Goal: Task Accomplishment & Management: Use online tool/utility

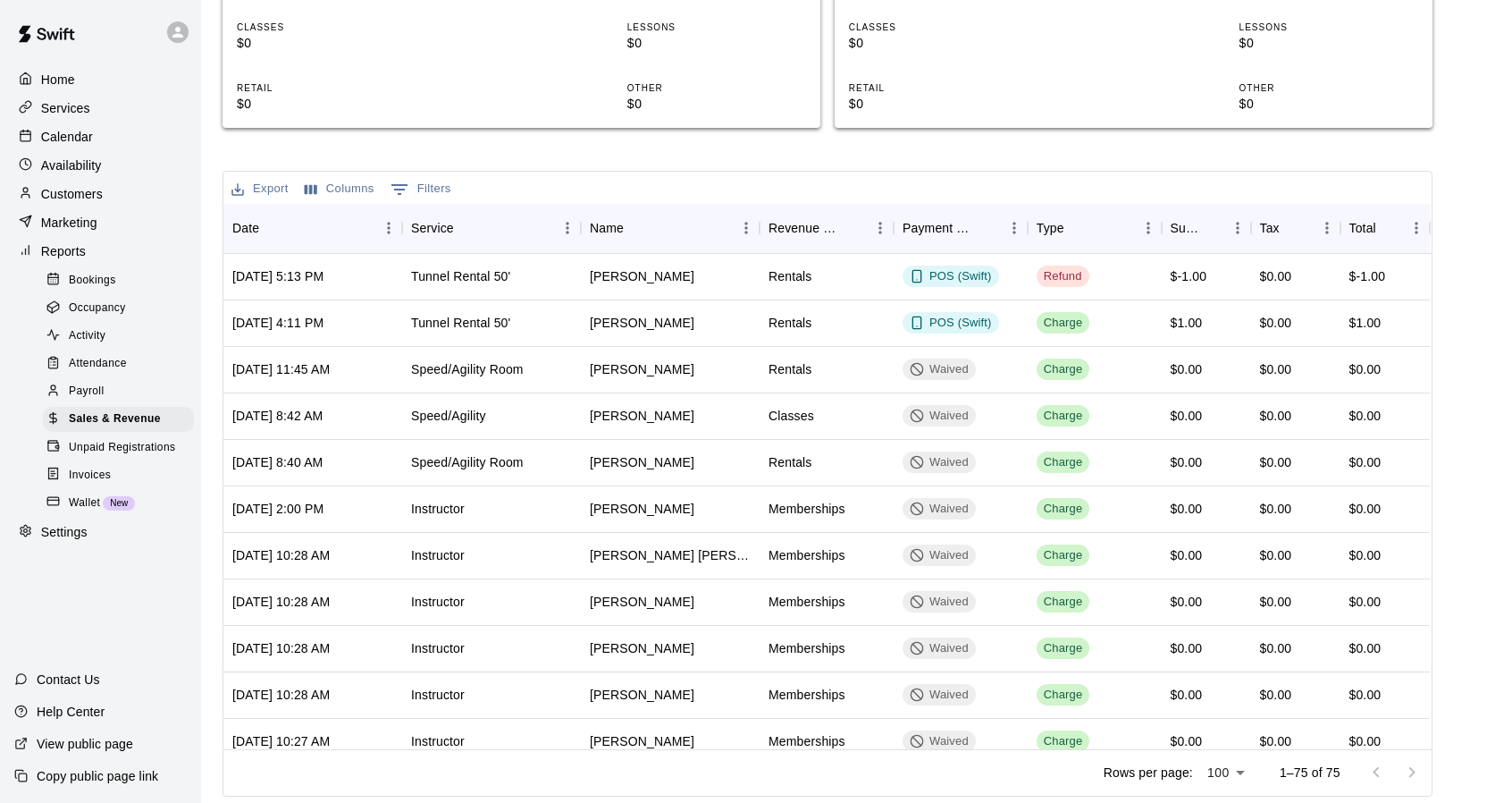
scroll to position [2059, 0]
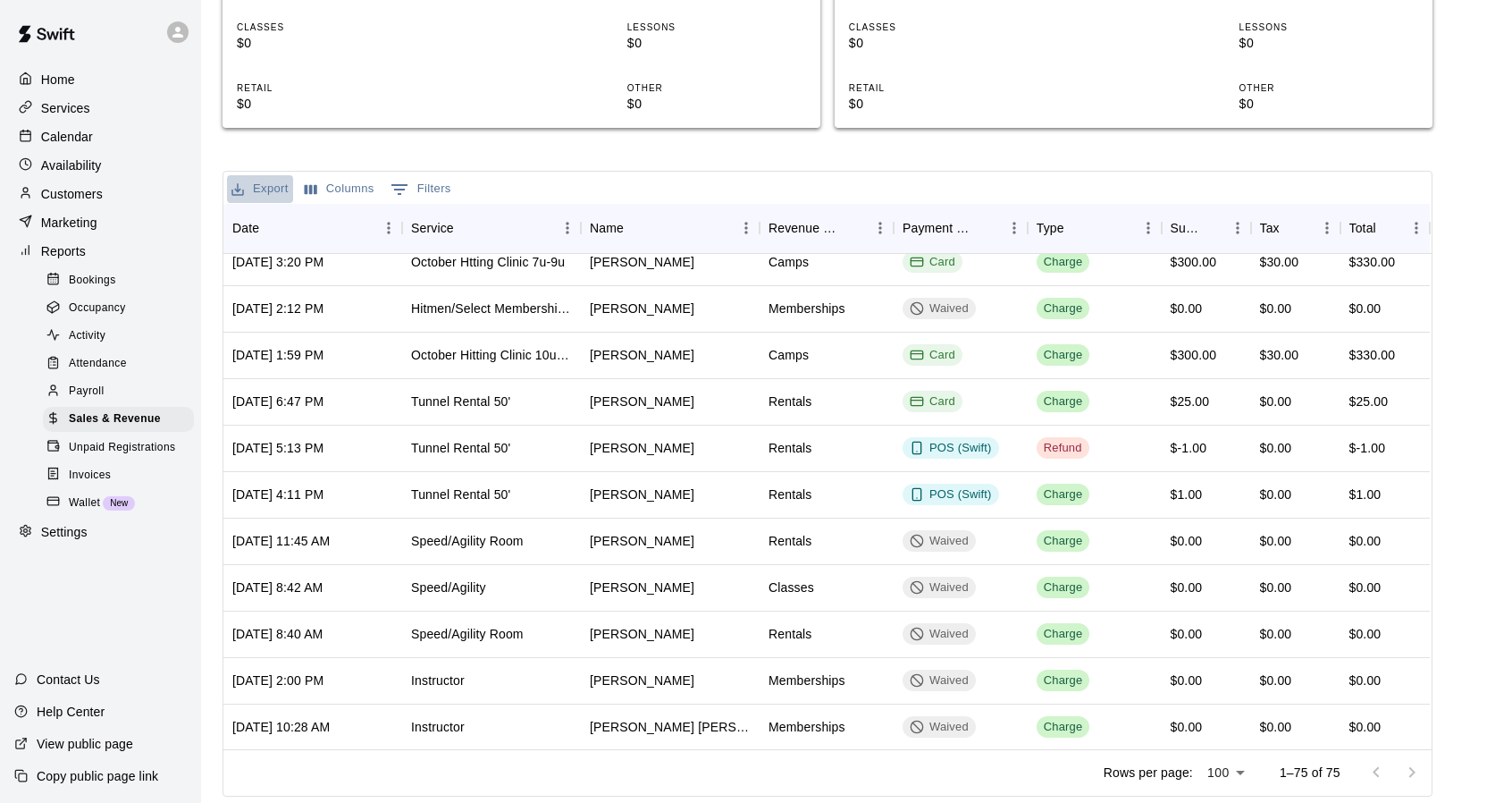
click at [261, 194] on button "Export" at bounding box center [259, 189] width 66 height 28
click at [321, 222] on li "Download as CSV" at bounding box center [296, 225] width 138 height 29
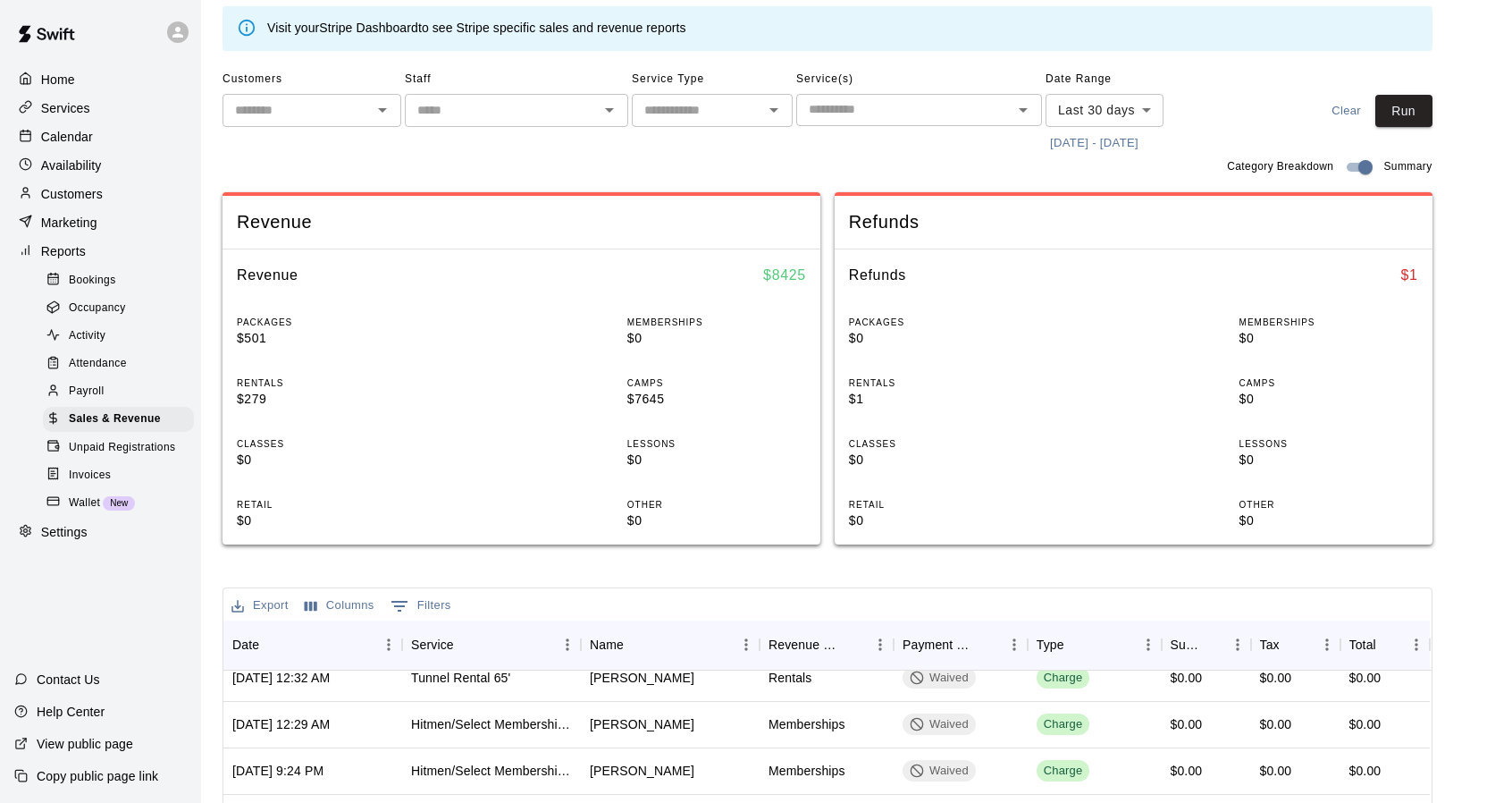
scroll to position [0, 0]
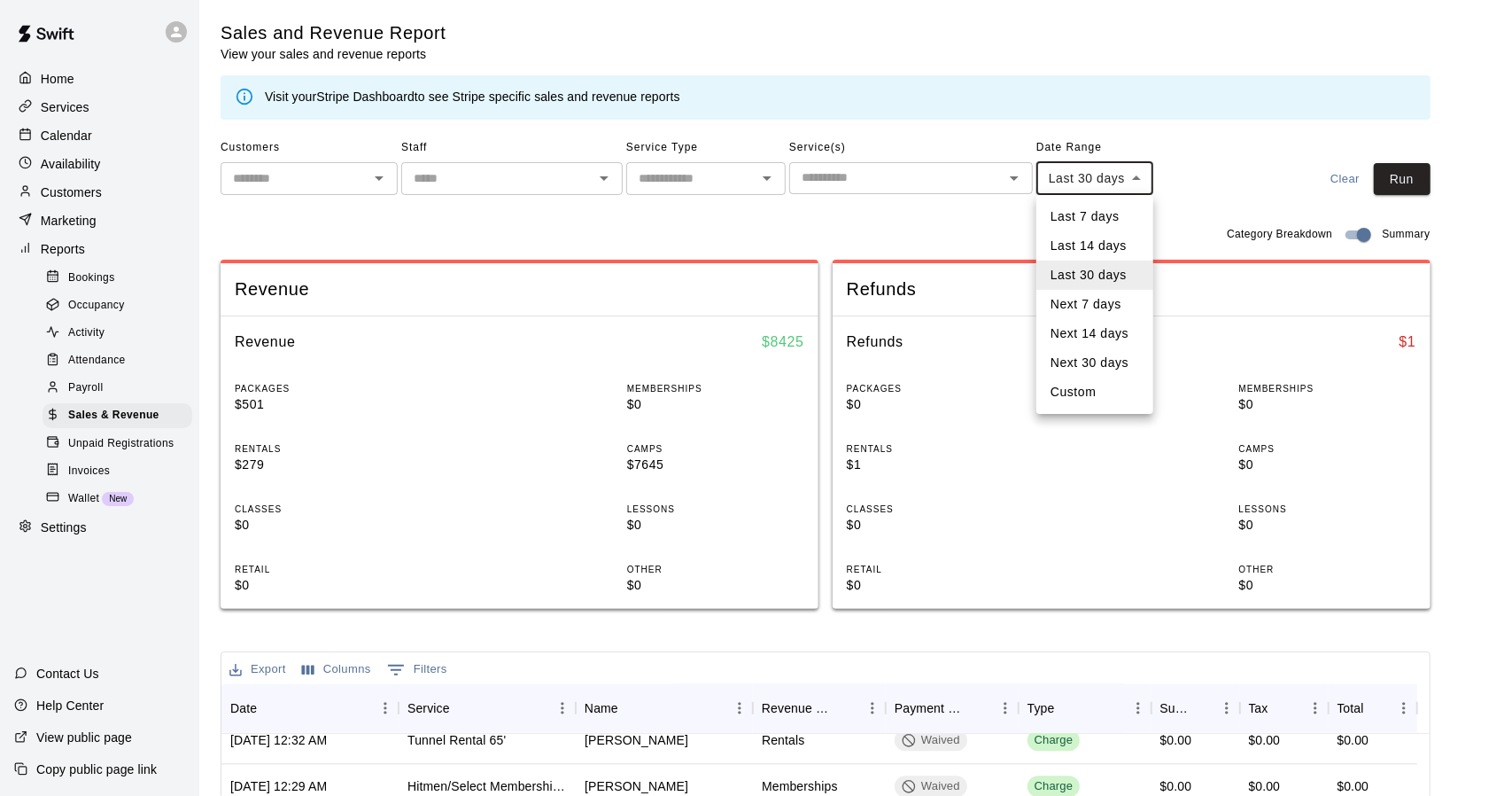
click at [1134, 181] on body "Home Services Calendar Availability Customers Marketing Reports Bookings Occupa…" at bounding box center [756, 639] width 1512 height 1278
click at [1099, 393] on li "Custom" at bounding box center [1095, 392] width 117 height 29
type input "******"
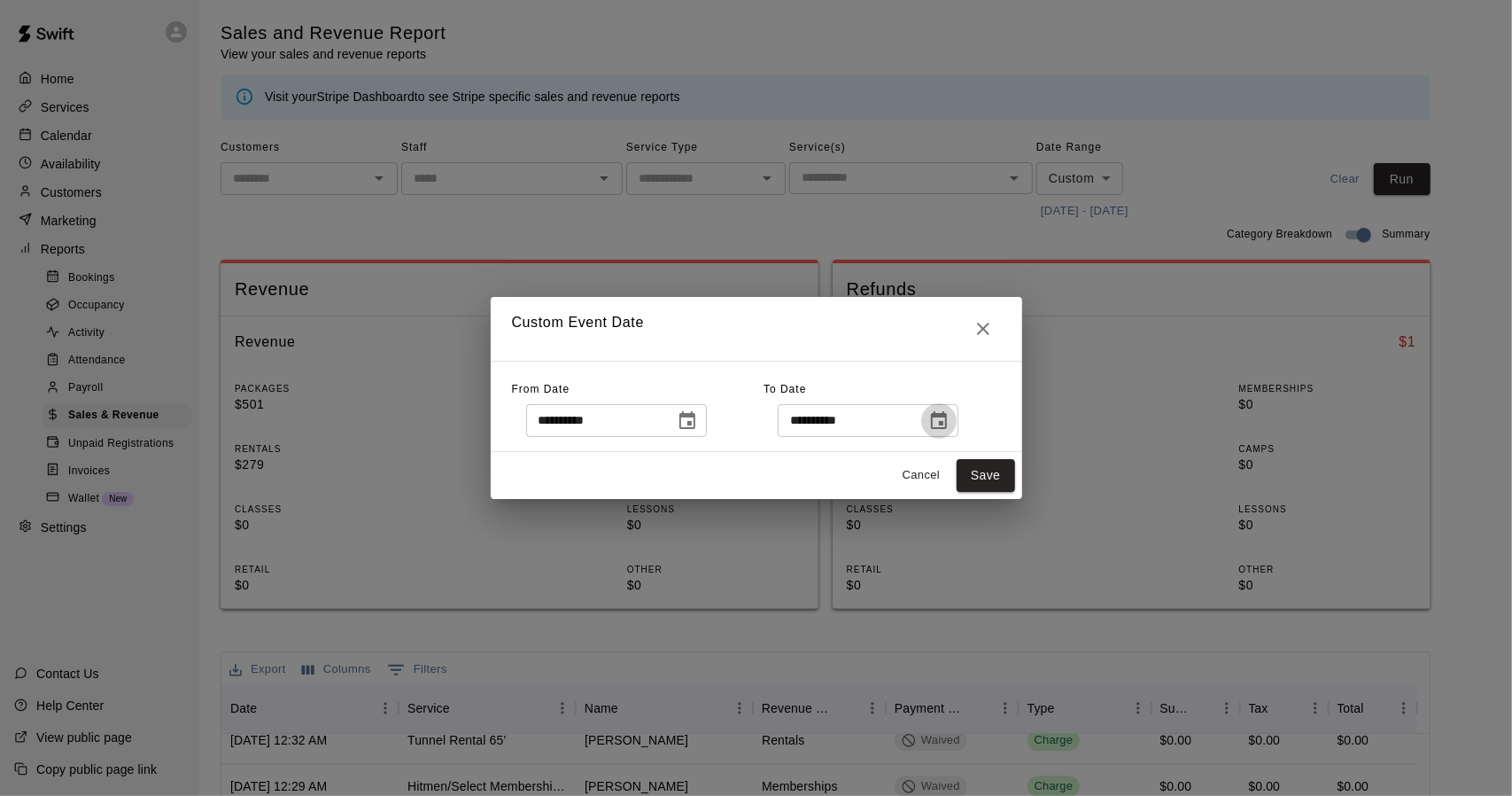
click at [947, 416] on icon "Choose date, selected date is Sep 9, 2025" at bounding box center [939, 420] width 16 height 18
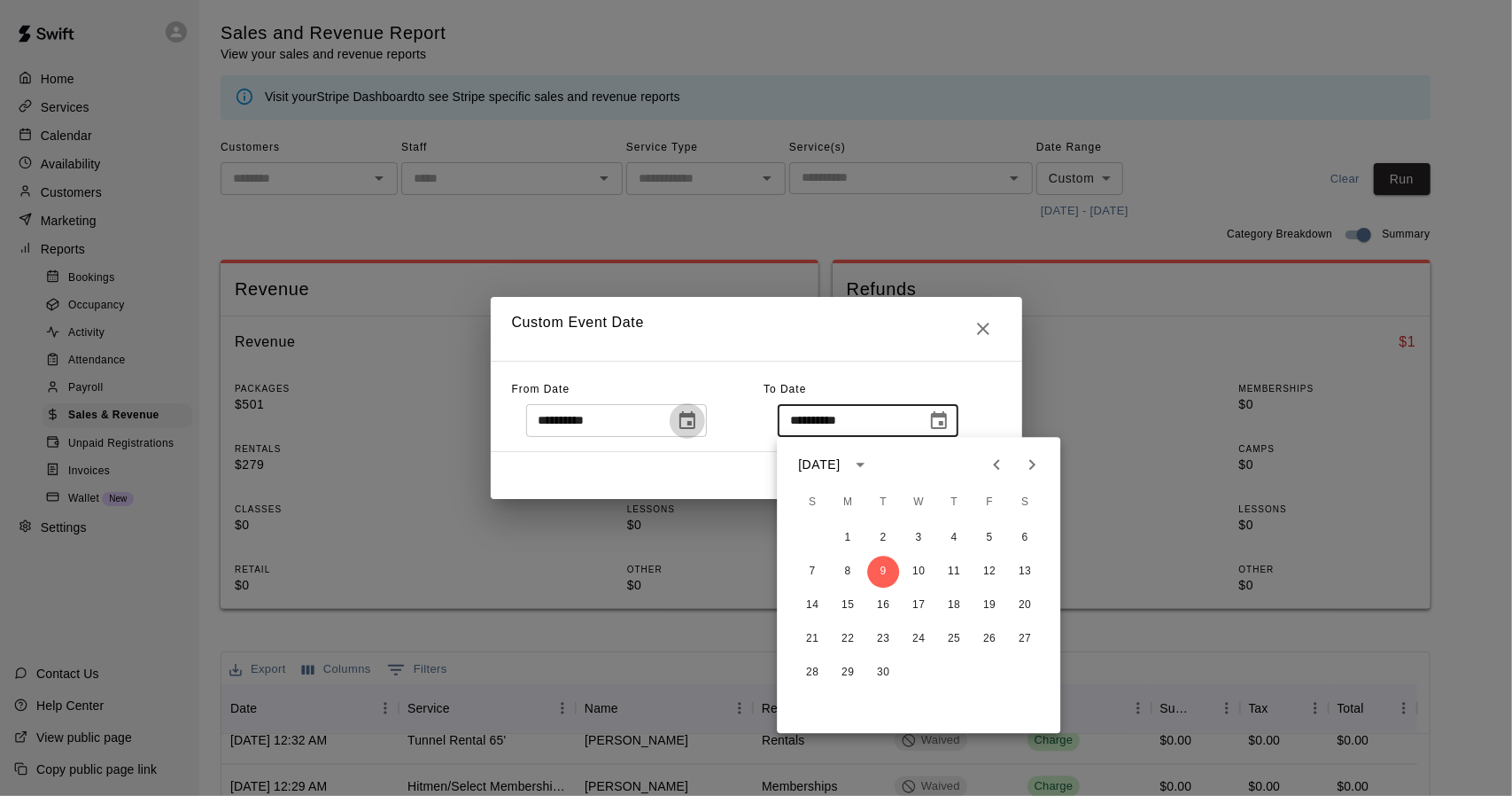
click at [699, 419] on icon "Choose date, selected date is Aug 10, 2025" at bounding box center [688, 421] width 21 height 21
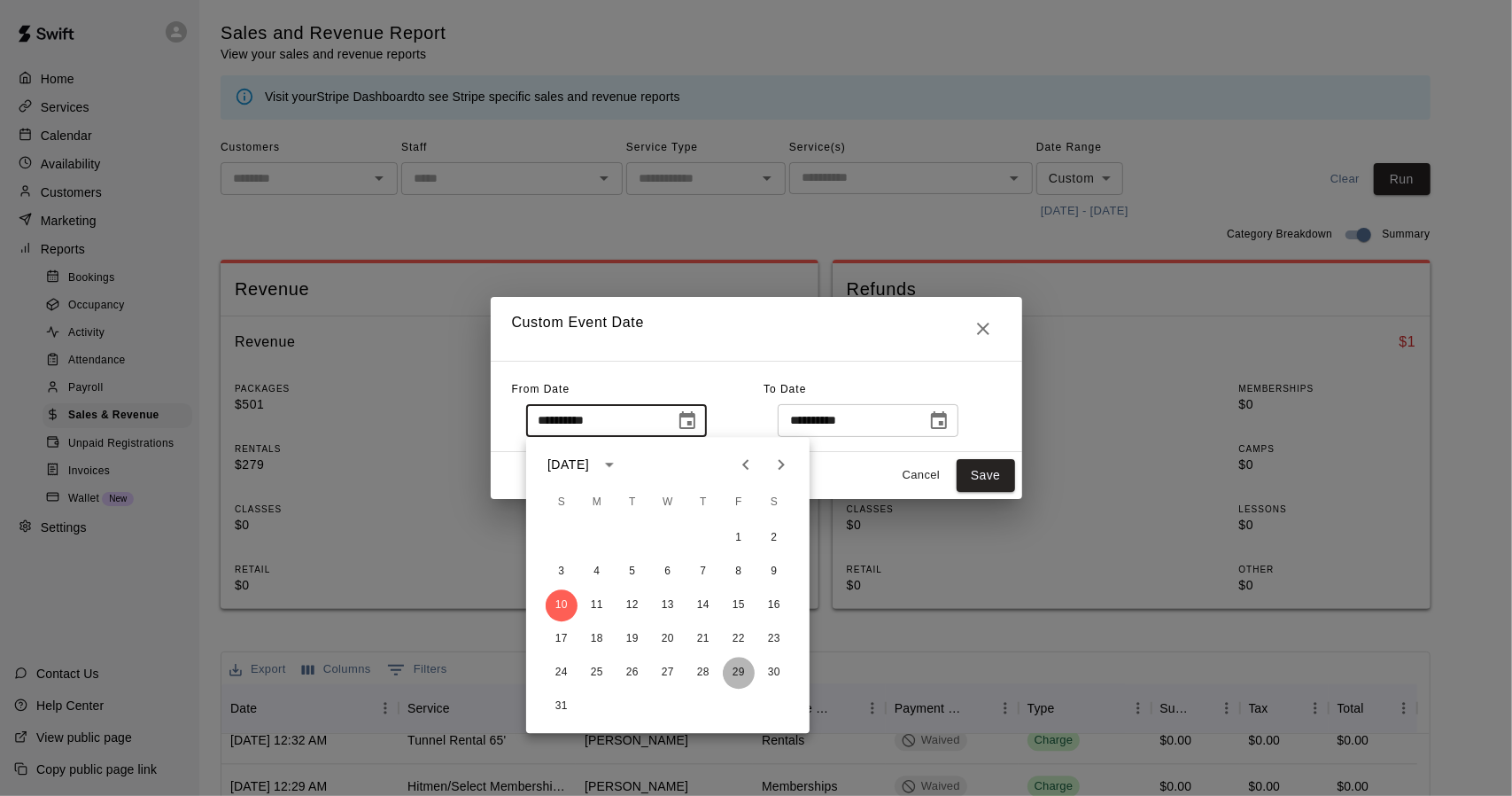
click at [736, 668] on button "29" at bounding box center [738, 672] width 32 height 32
type input "**********"
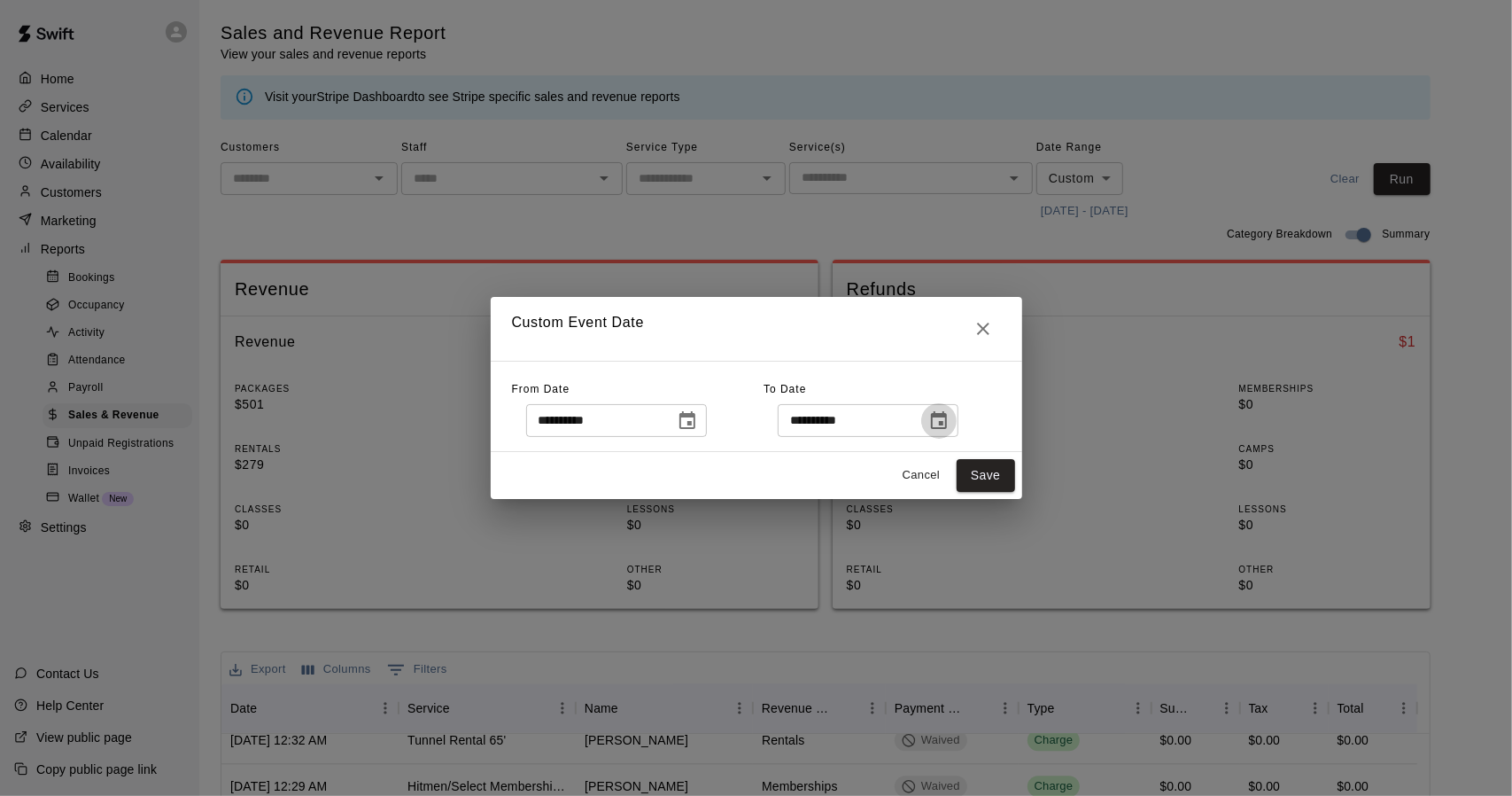
click at [950, 417] on icon "Choose date, selected date is Sep 9, 2025" at bounding box center [939, 421] width 21 height 21
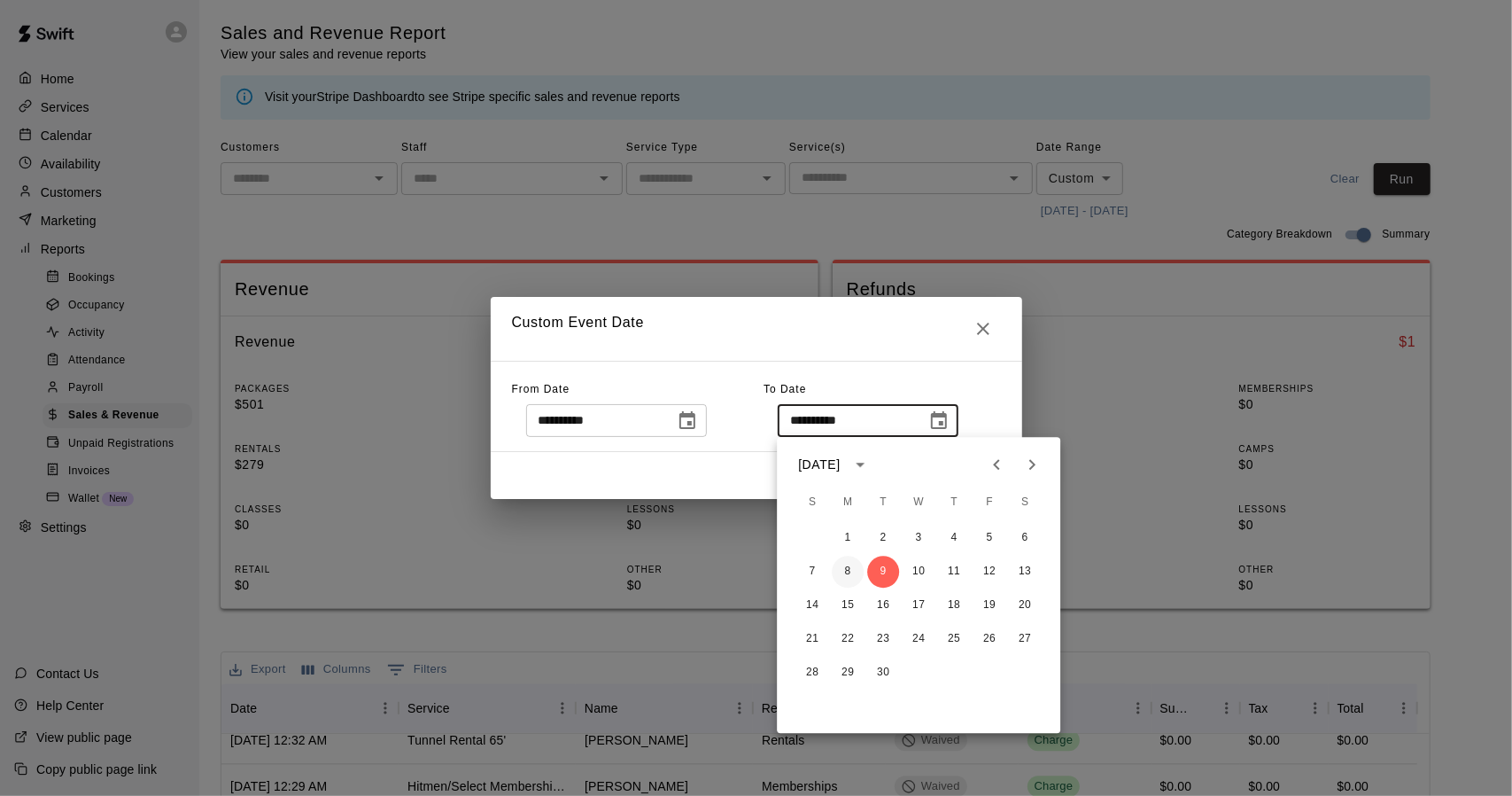
click at [850, 576] on button "8" at bounding box center [848, 571] width 32 height 32
type input "**********"
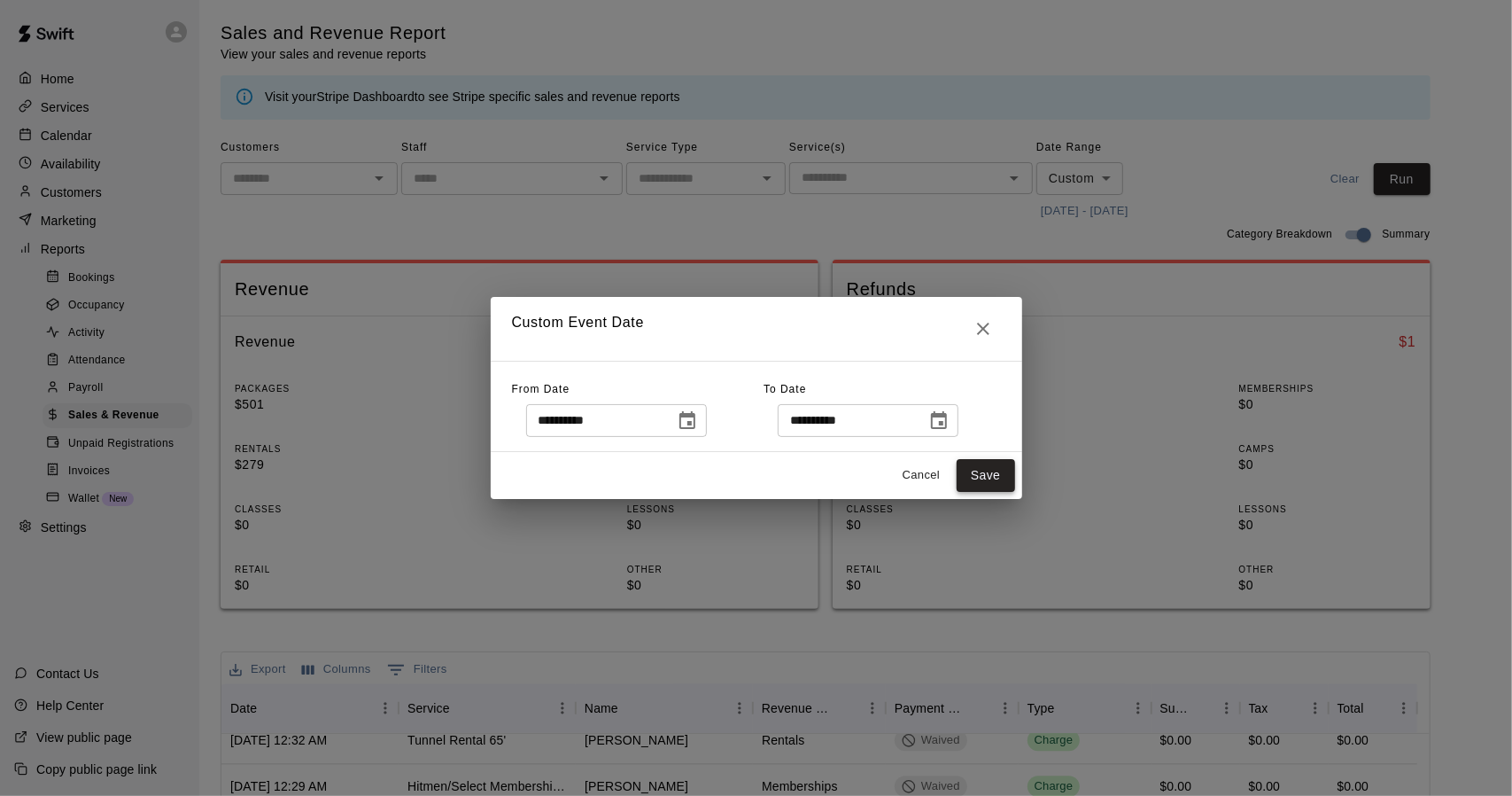
click at [982, 480] on button "Save" at bounding box center [986, 475] width 58 height 33
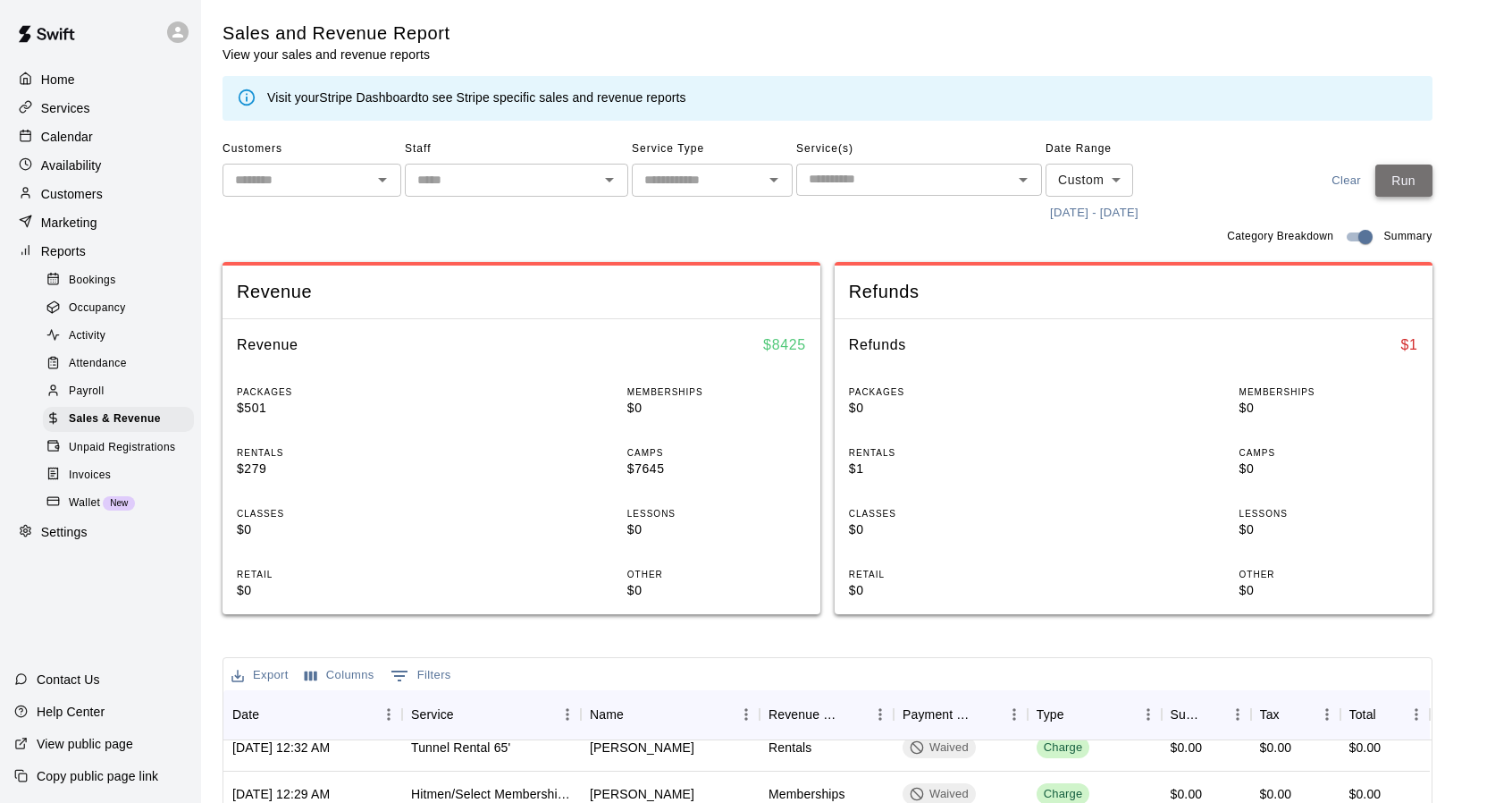
click at [1414, 180] on button "Run" at bounding box center [1403, 181] width 57 height 33
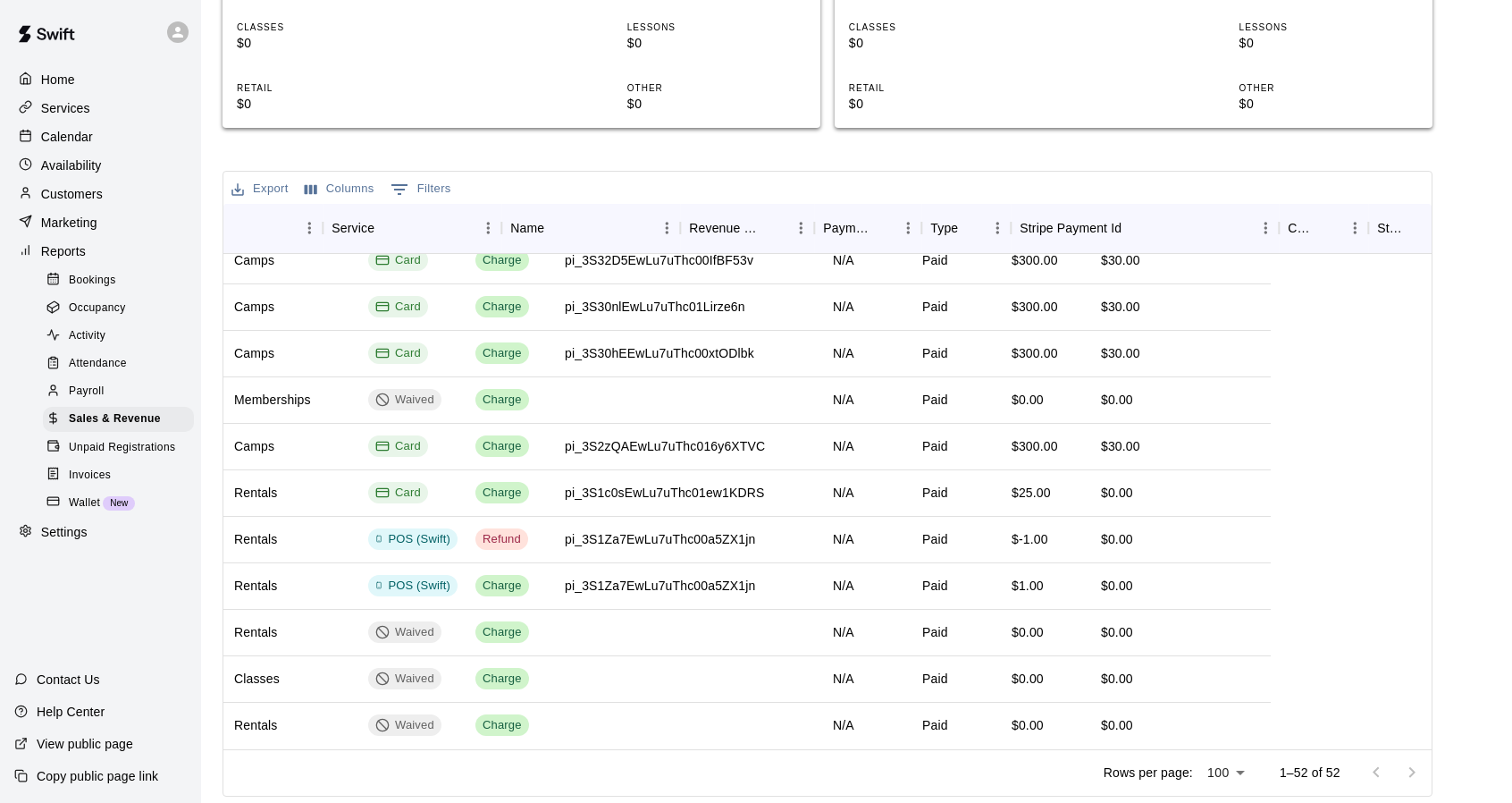
scroll to position [1891, 0]
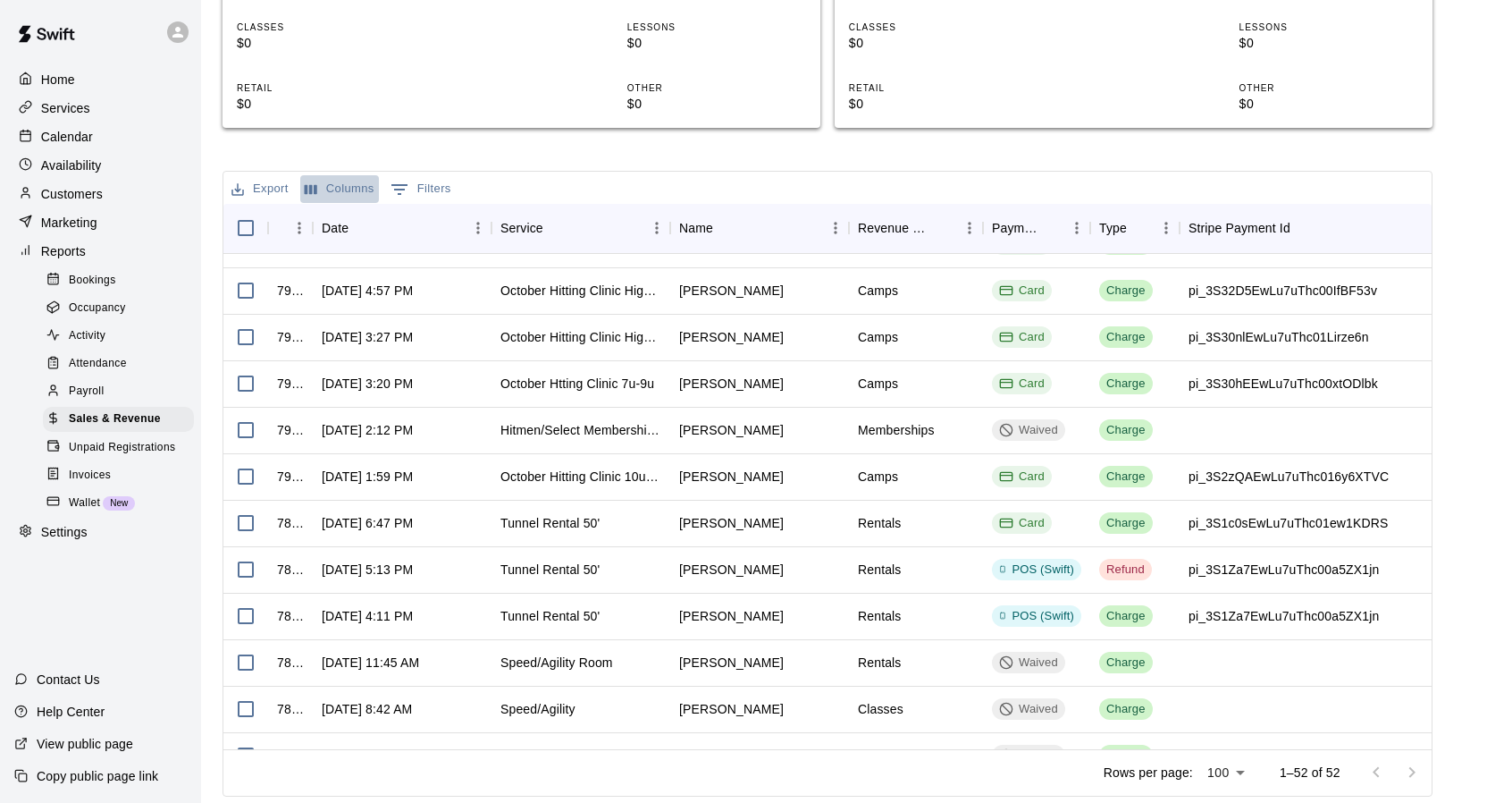
click at [330, 187] on button "Columns" at bounding box center [340, 189] width 79 height 28
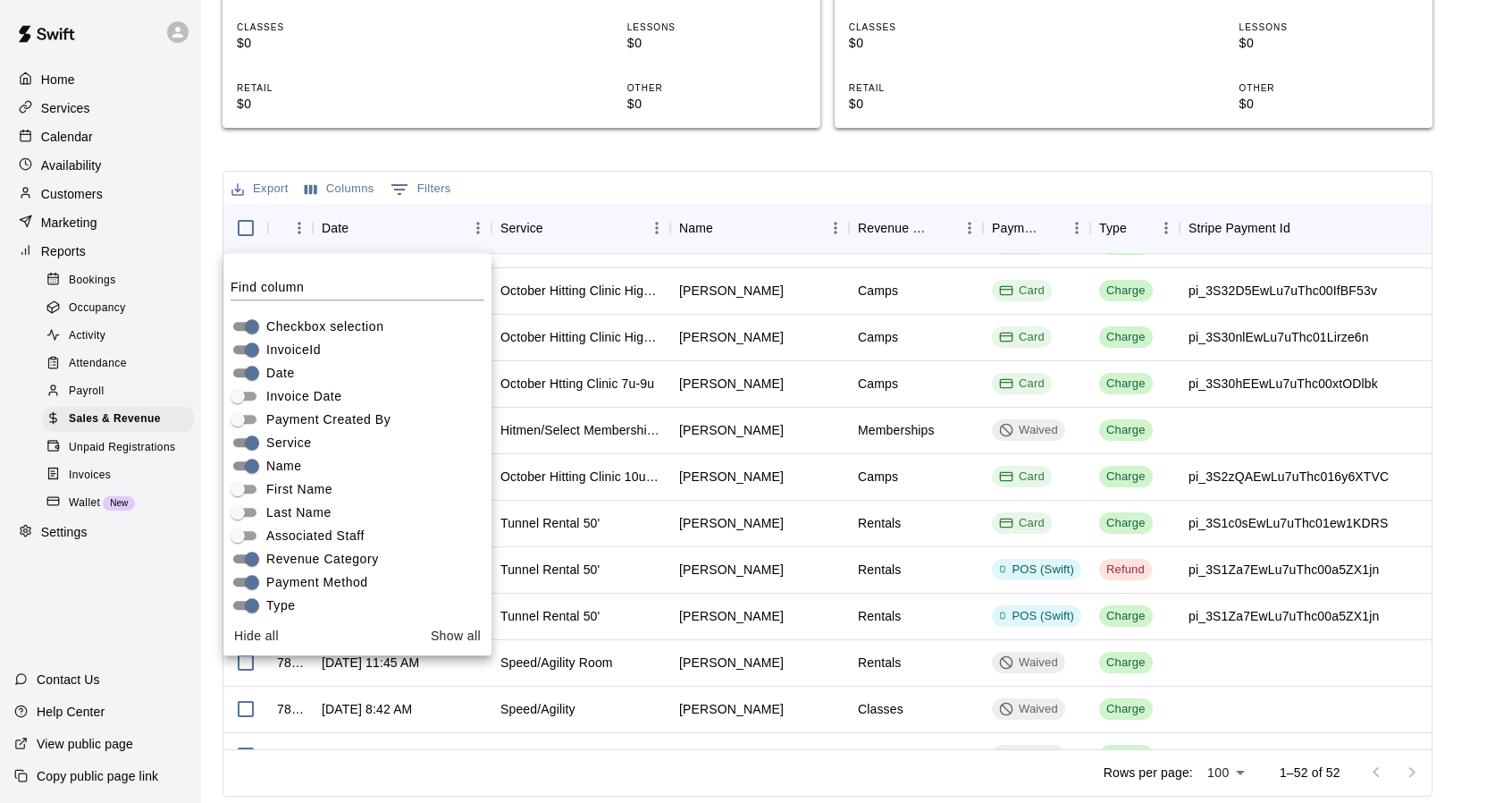
click at [369, 320] on span "Checkbox selection" at bounding box center [324, 326] width 117 height 19
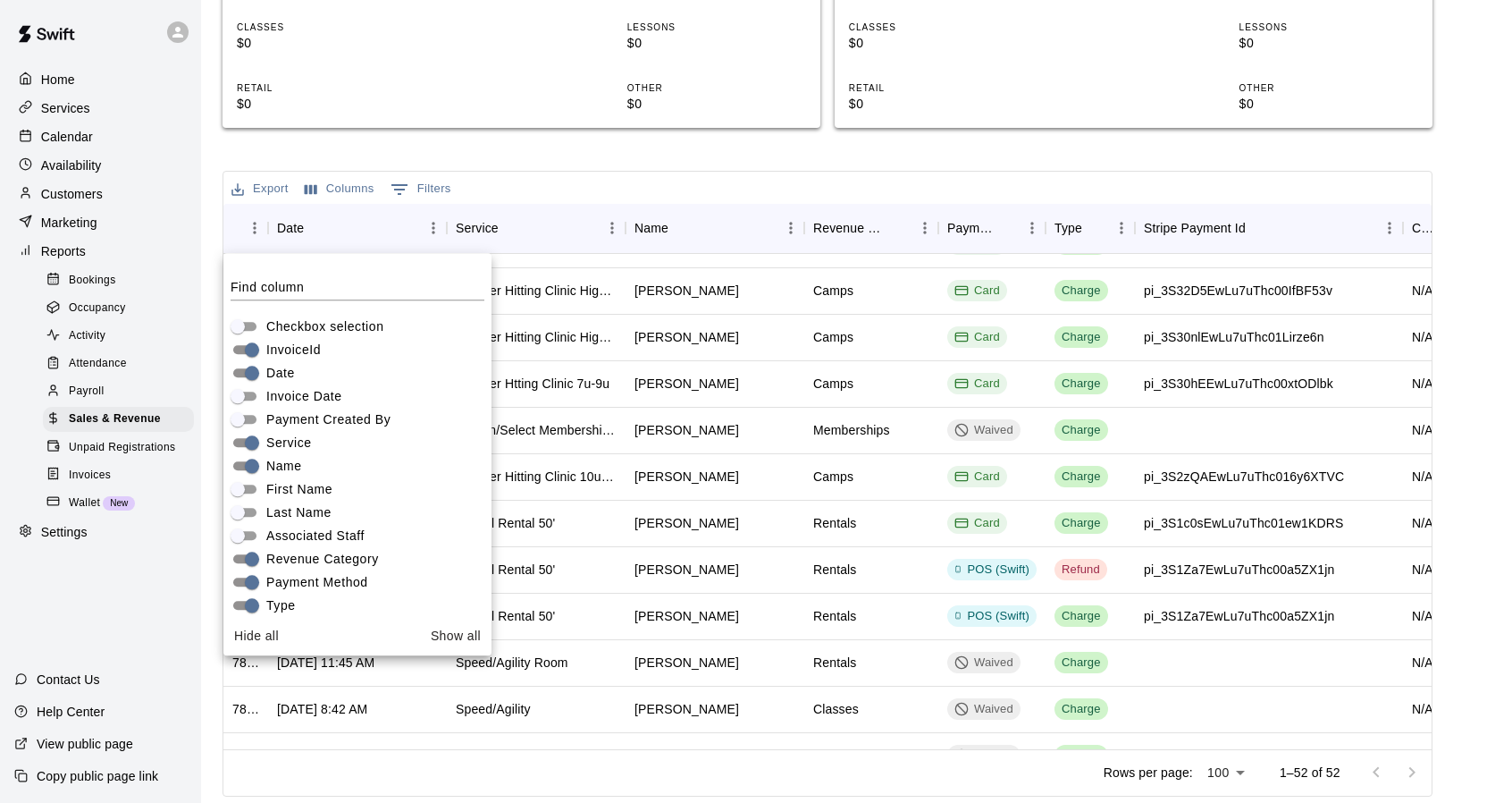
scroll to position [1934, 0]
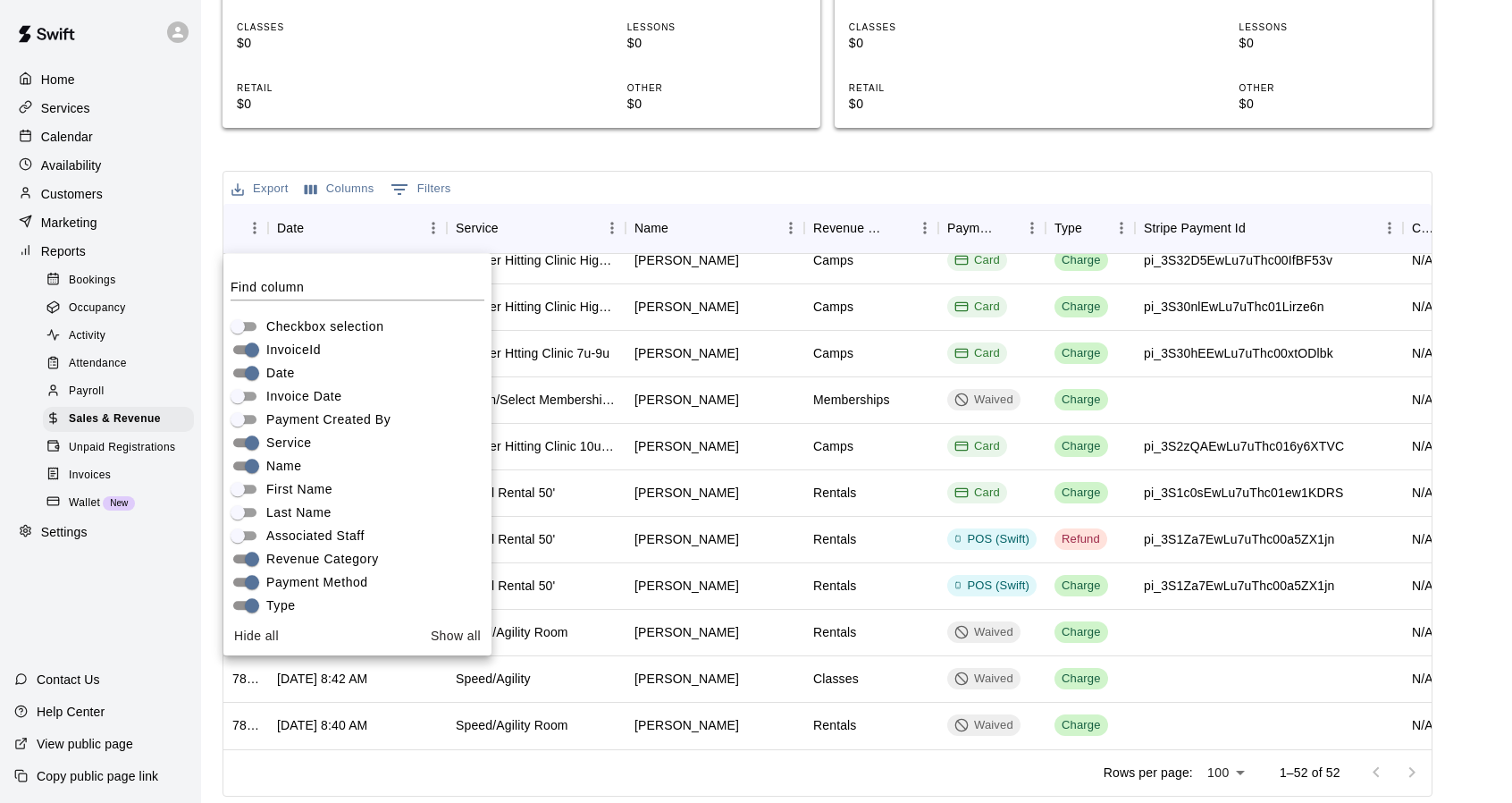
click at [324, 357] on div "InvoiceId" at bounding box center [362, 350] width 261 height 24
click at [300, 347] on span "InvoiceId" at bounding box center [293, 349] width 54 height 19
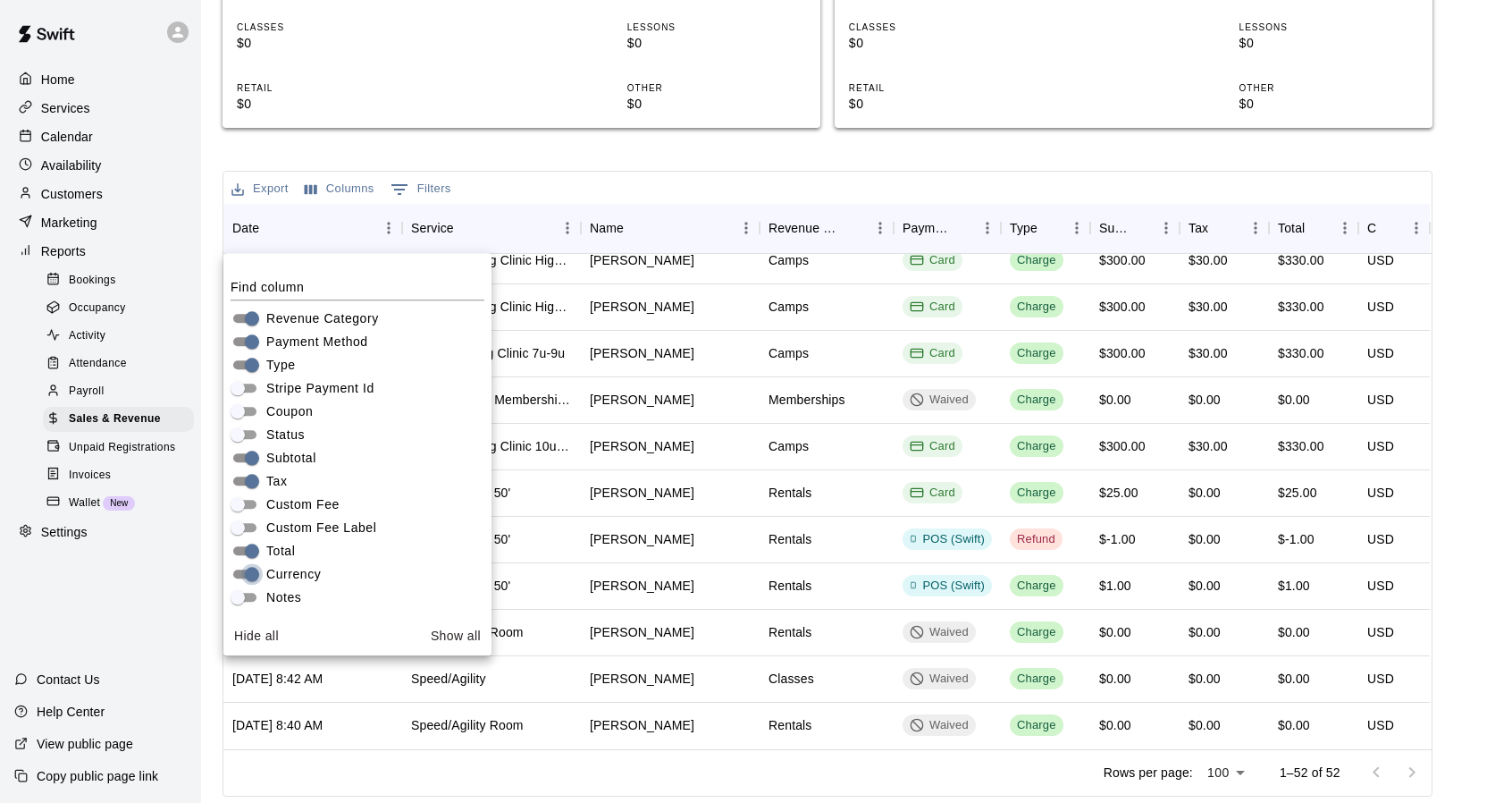
scroll to position [1921, 0]
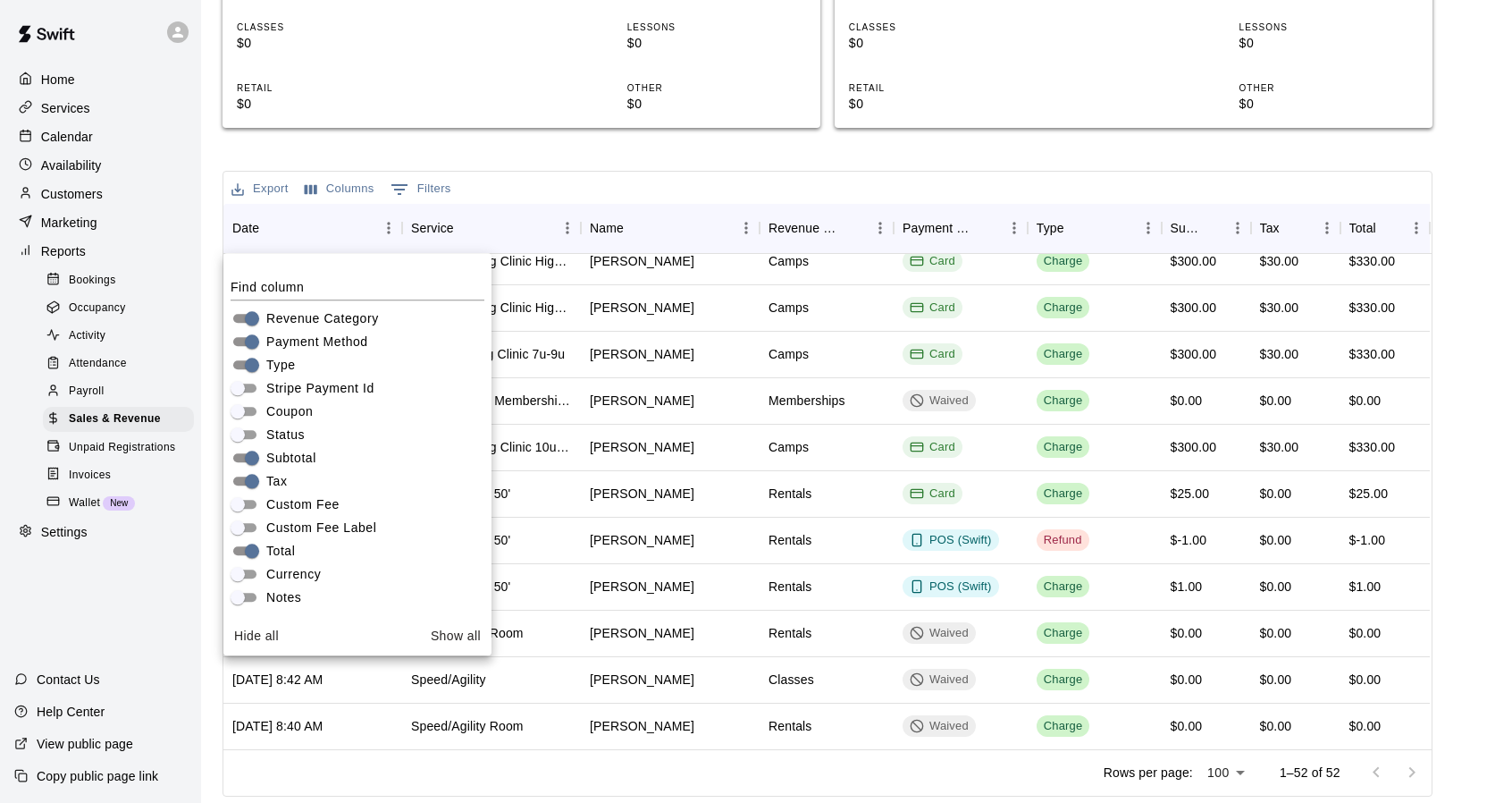
click at [695, 176] on div "Export Columns 0 Filters" at bounding box center [826, 188] width 1207 height 32
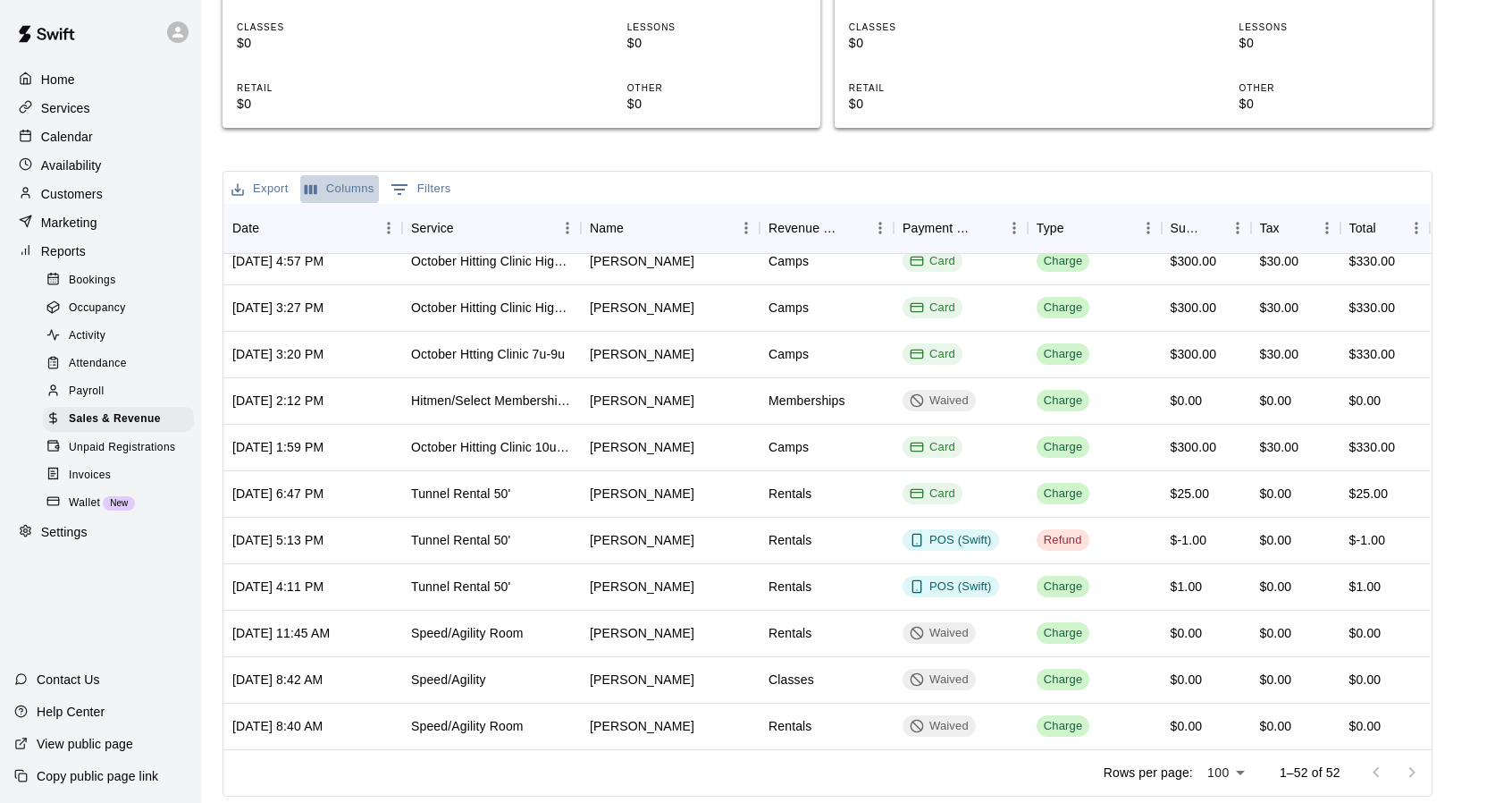
click at [361, 182] on button "Columns" at bounding box center [340, 189] width 79 height 28
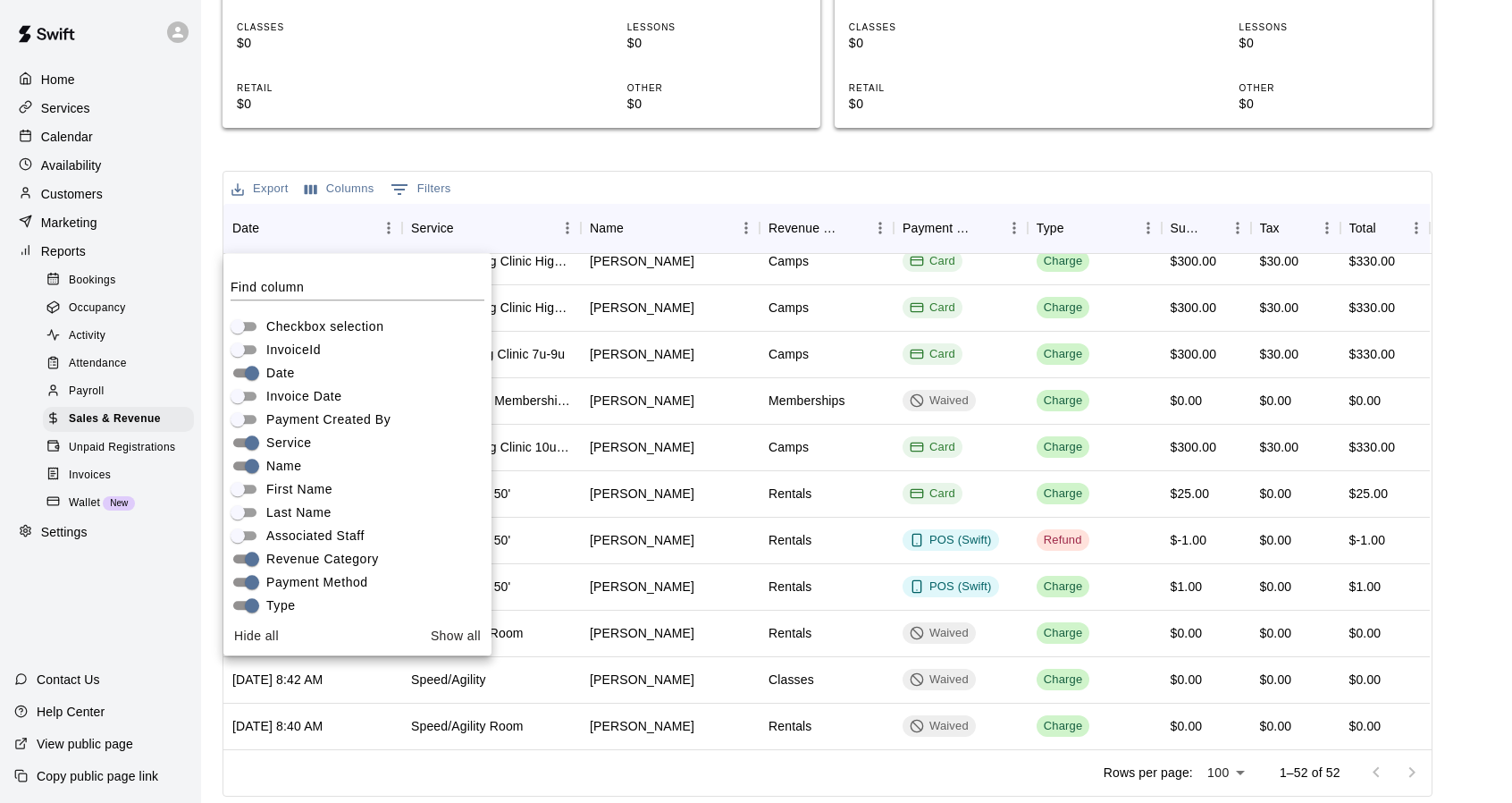
click at [268, 459] on span "Name" at bounding box center [284, 466] width 35 height 19
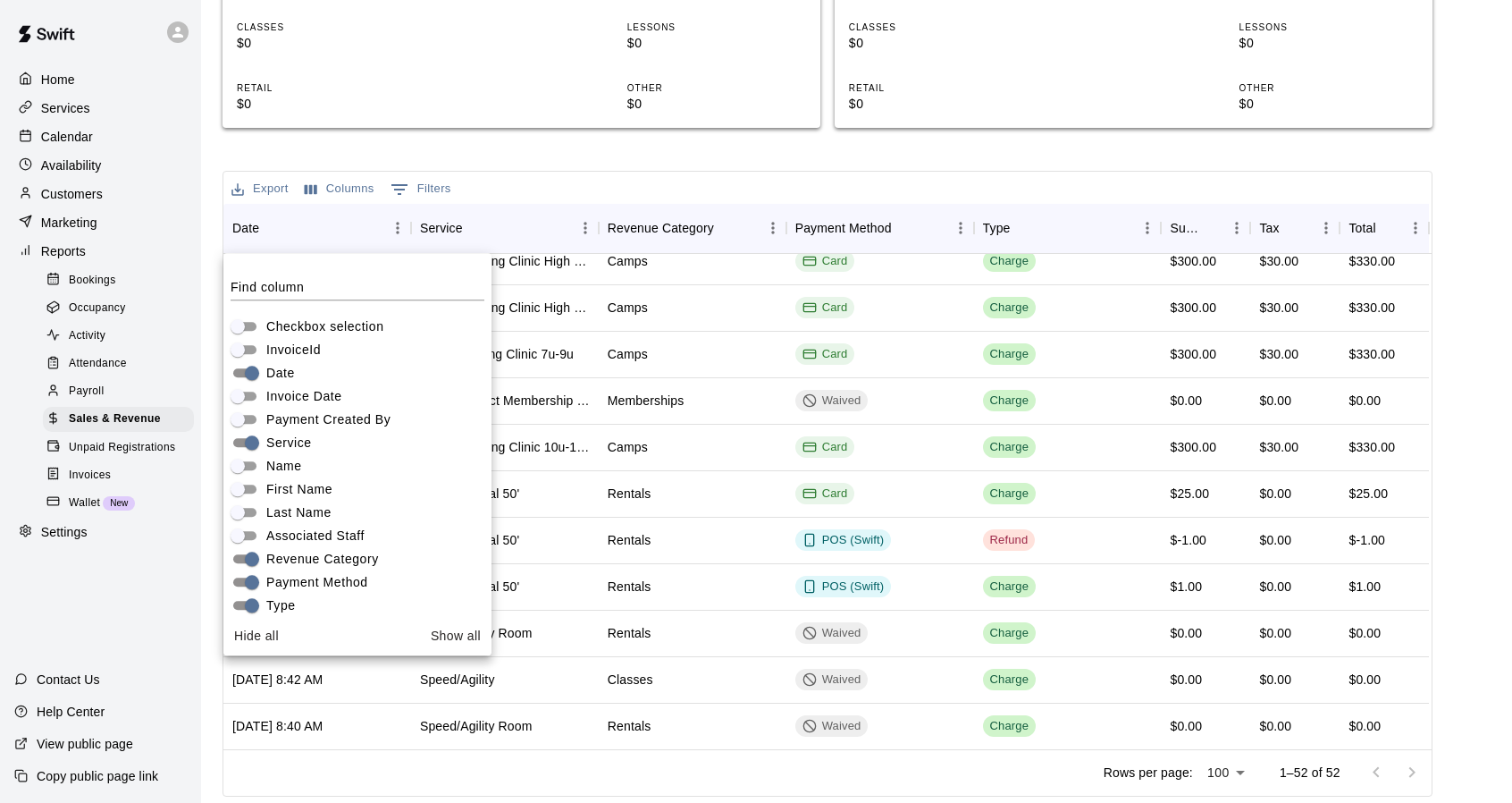
click at [722, 154] on div "Sales and Revenue Report View your sales and revenue reports Visit your Stripe …" at bounding box center [826, 165] width 1209 height 1261
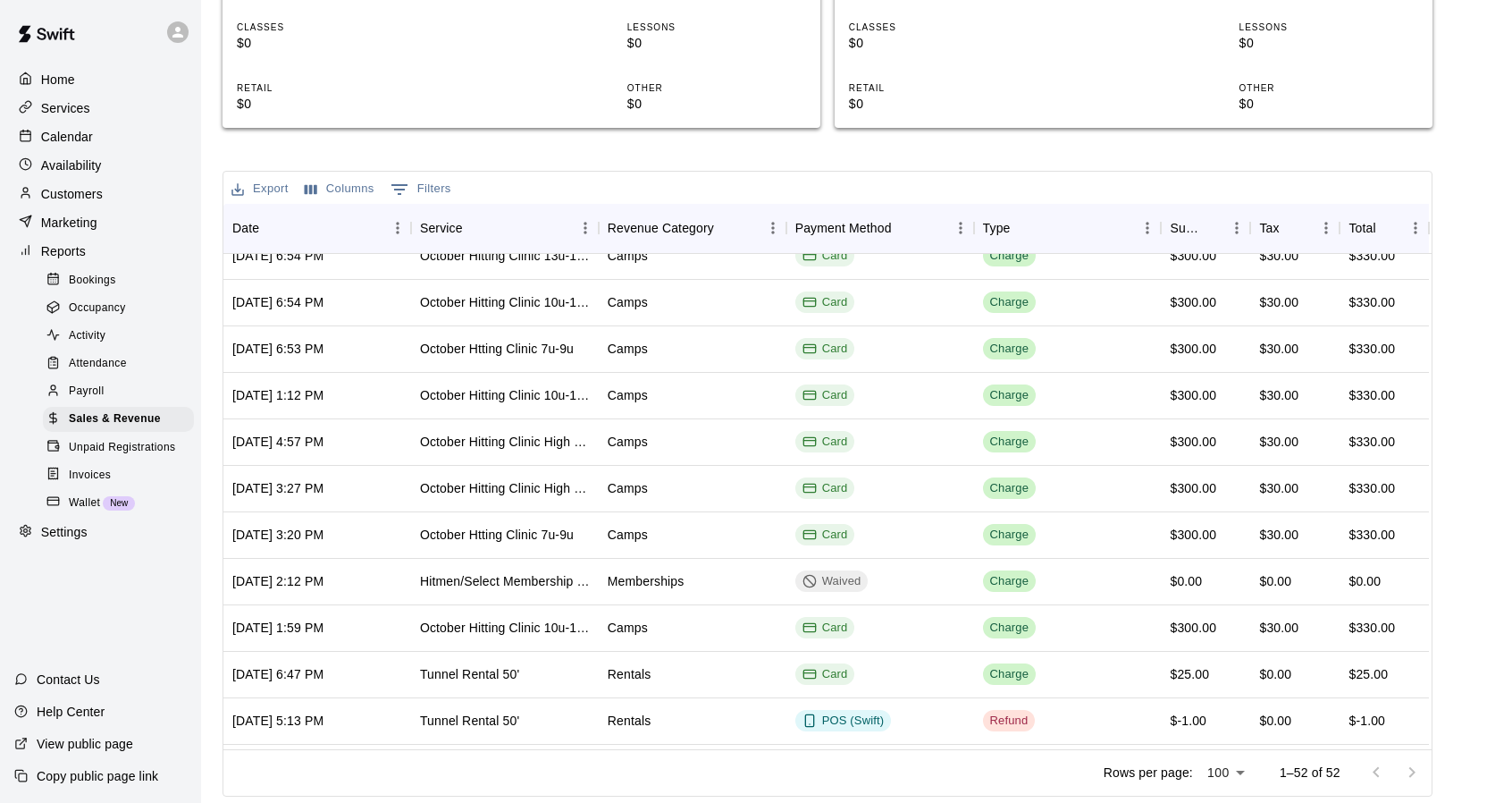
scroll to position [1735, 0]
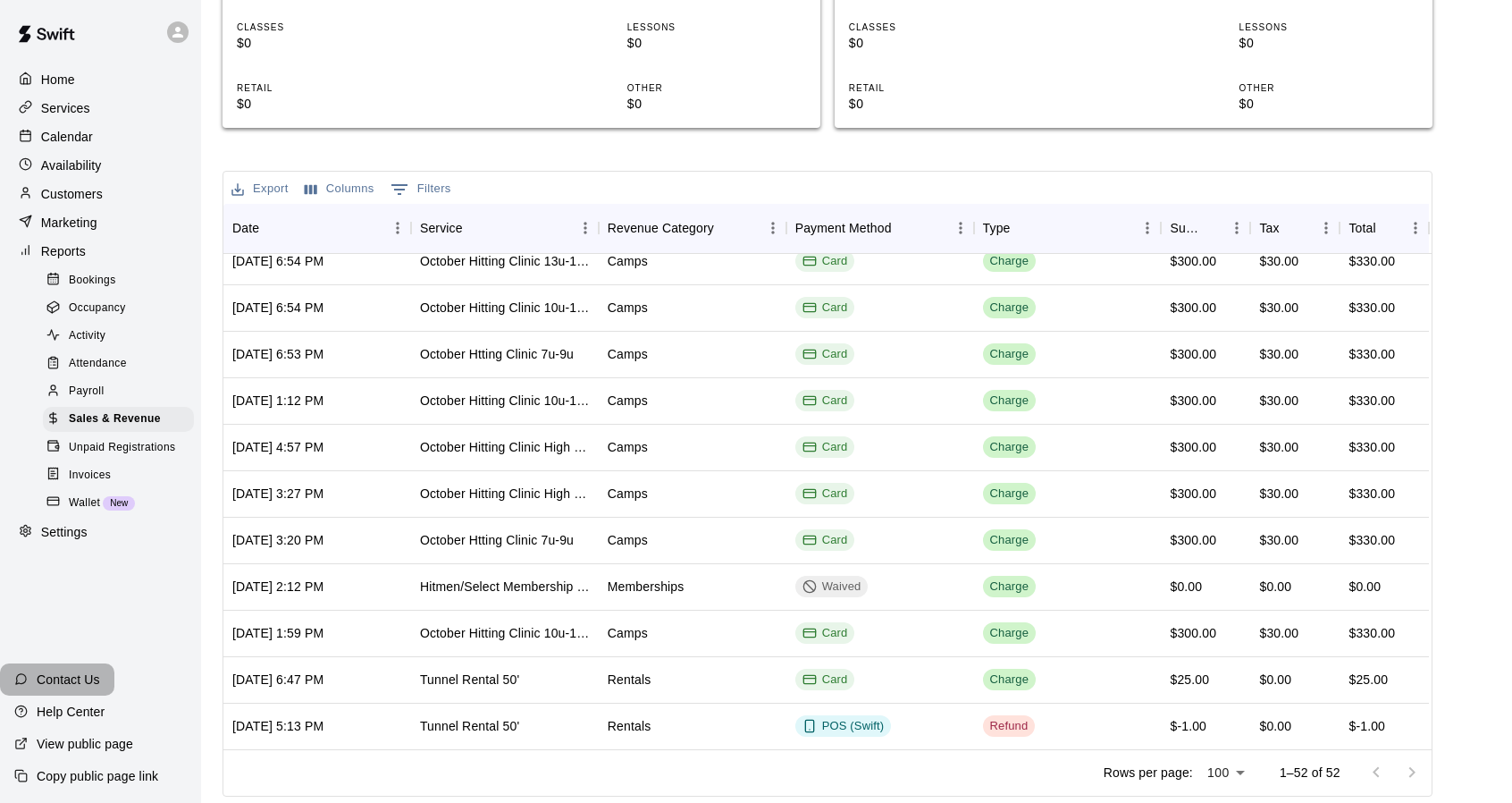
click at [94, 673] on p "Contact Us" at bounding box center [68, 679] width 64 height 18
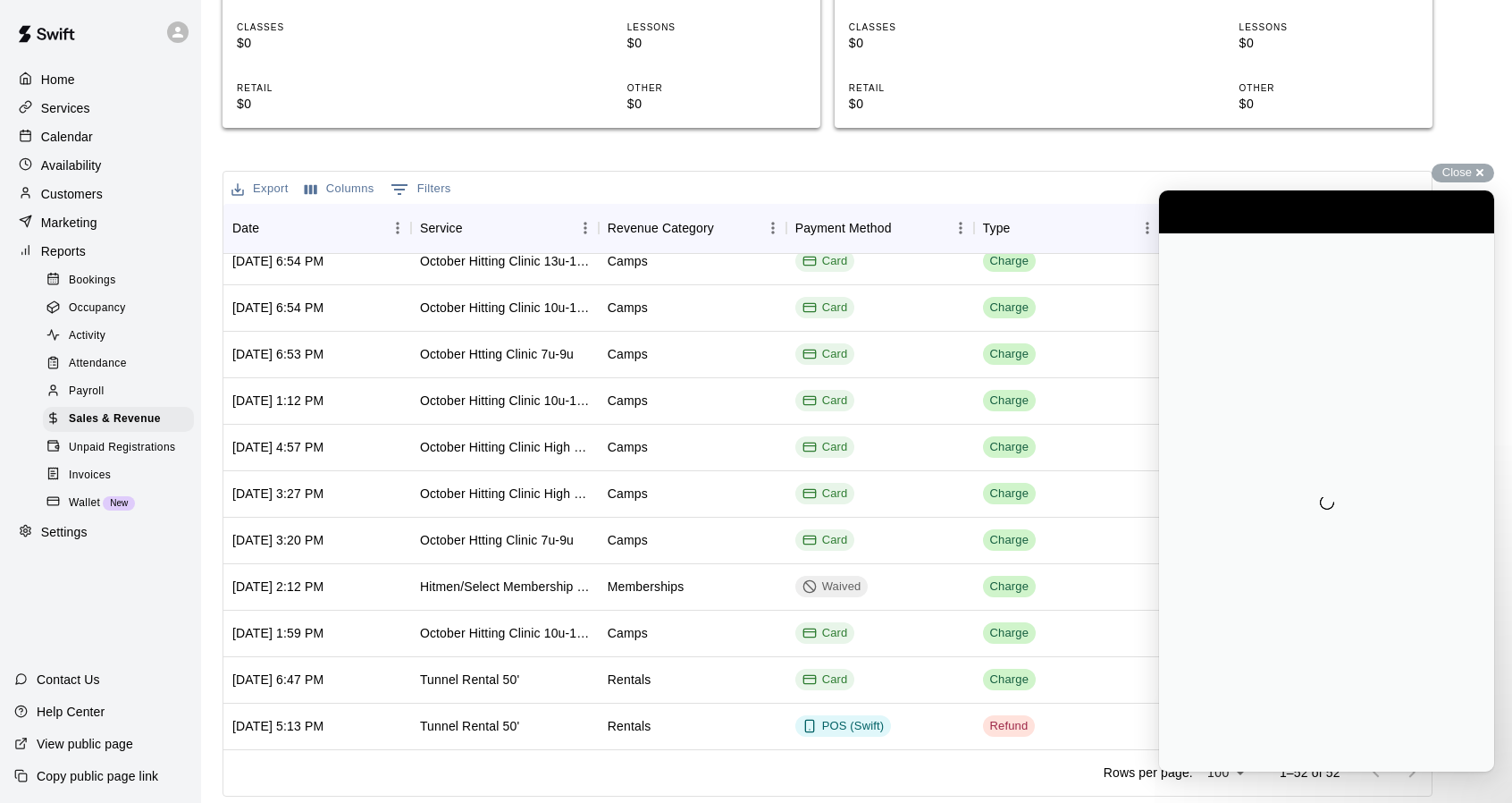
scroll to position [0, 0]
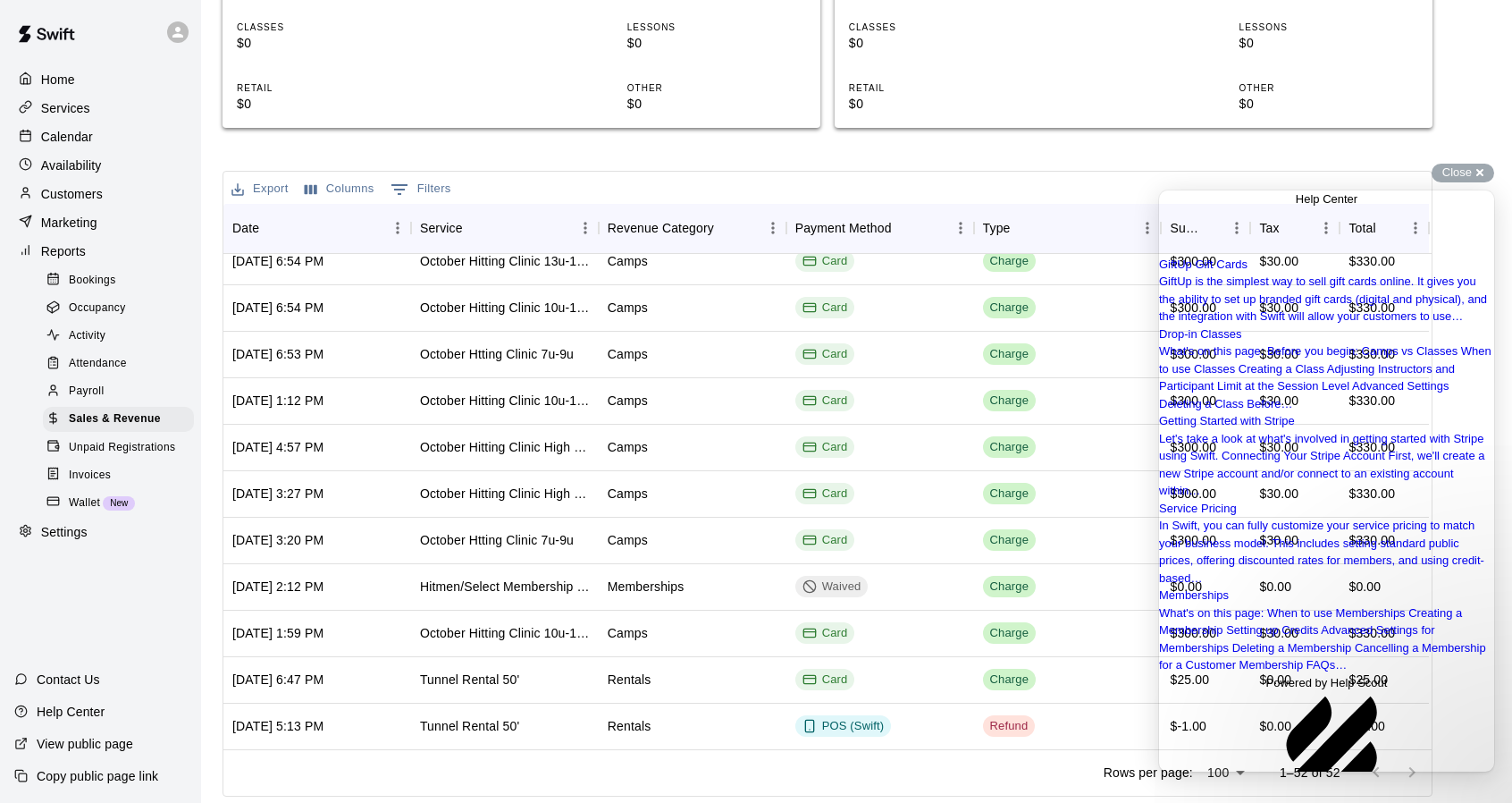
scroll to position [343, 0]
click at [1296, 205] on span "Go back" at bounding box center [1296, 200] width 0 height 14
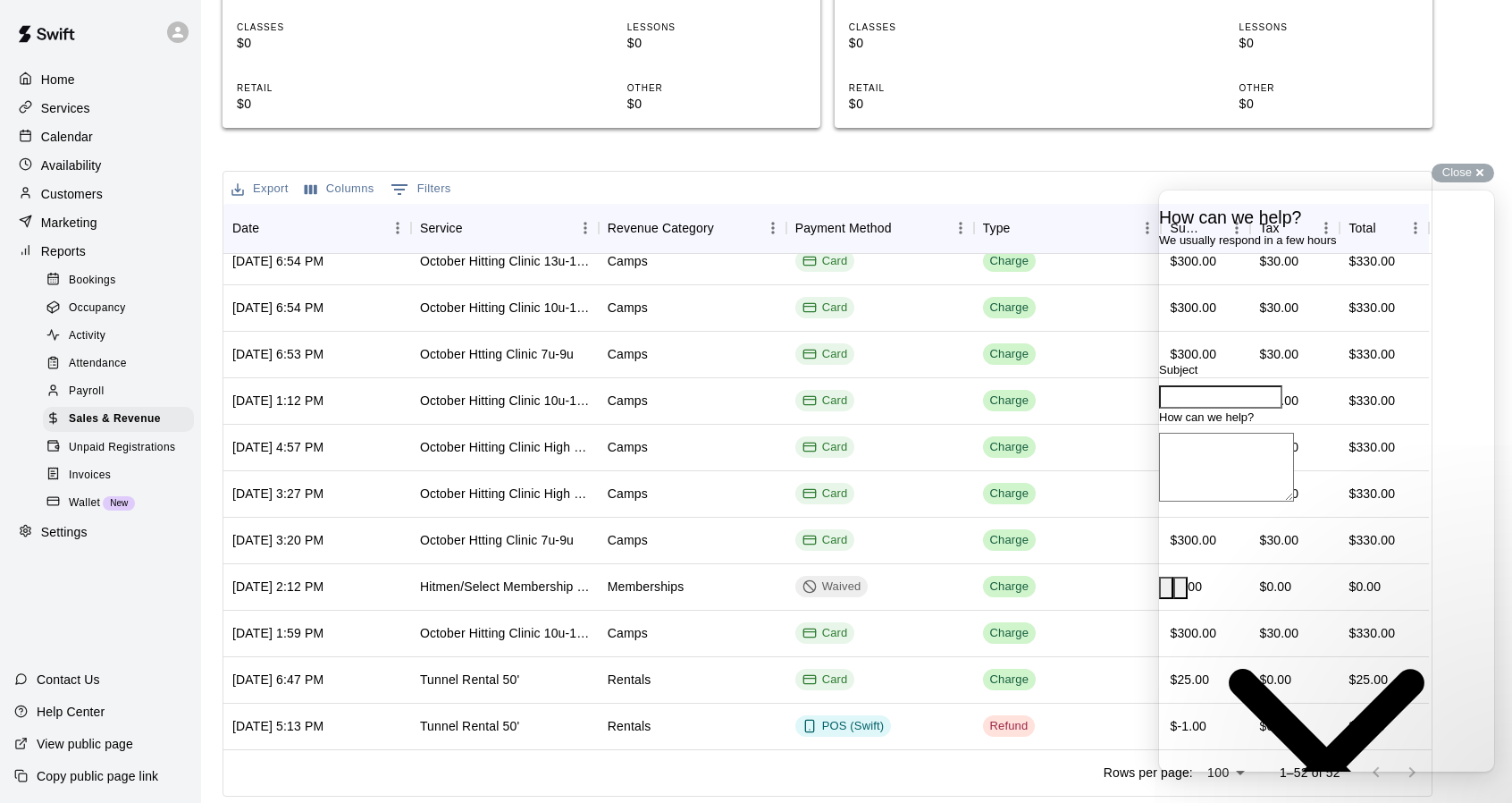
click at [1282, 409] on input "Subject" at bounding box center [1219, 397] width 123 height 24
type input "**********"
type textarea "**********"
click at [1326, 205] on span "Go back" at bounding box center [1326, 200] width 0 height 14
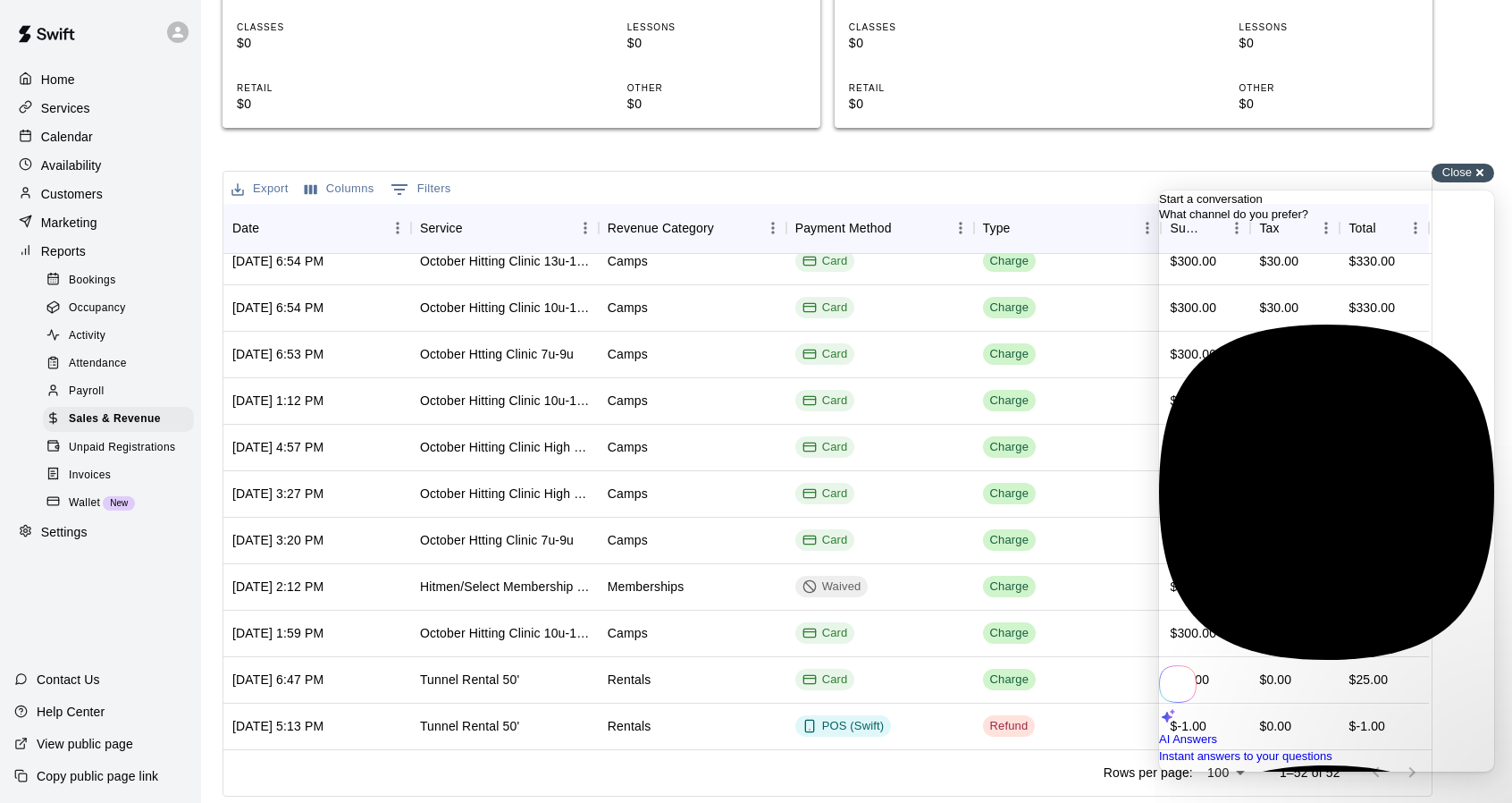
click at [1453, 166] on span "Close" at bounding box center [1457, 172] width 29 height 14
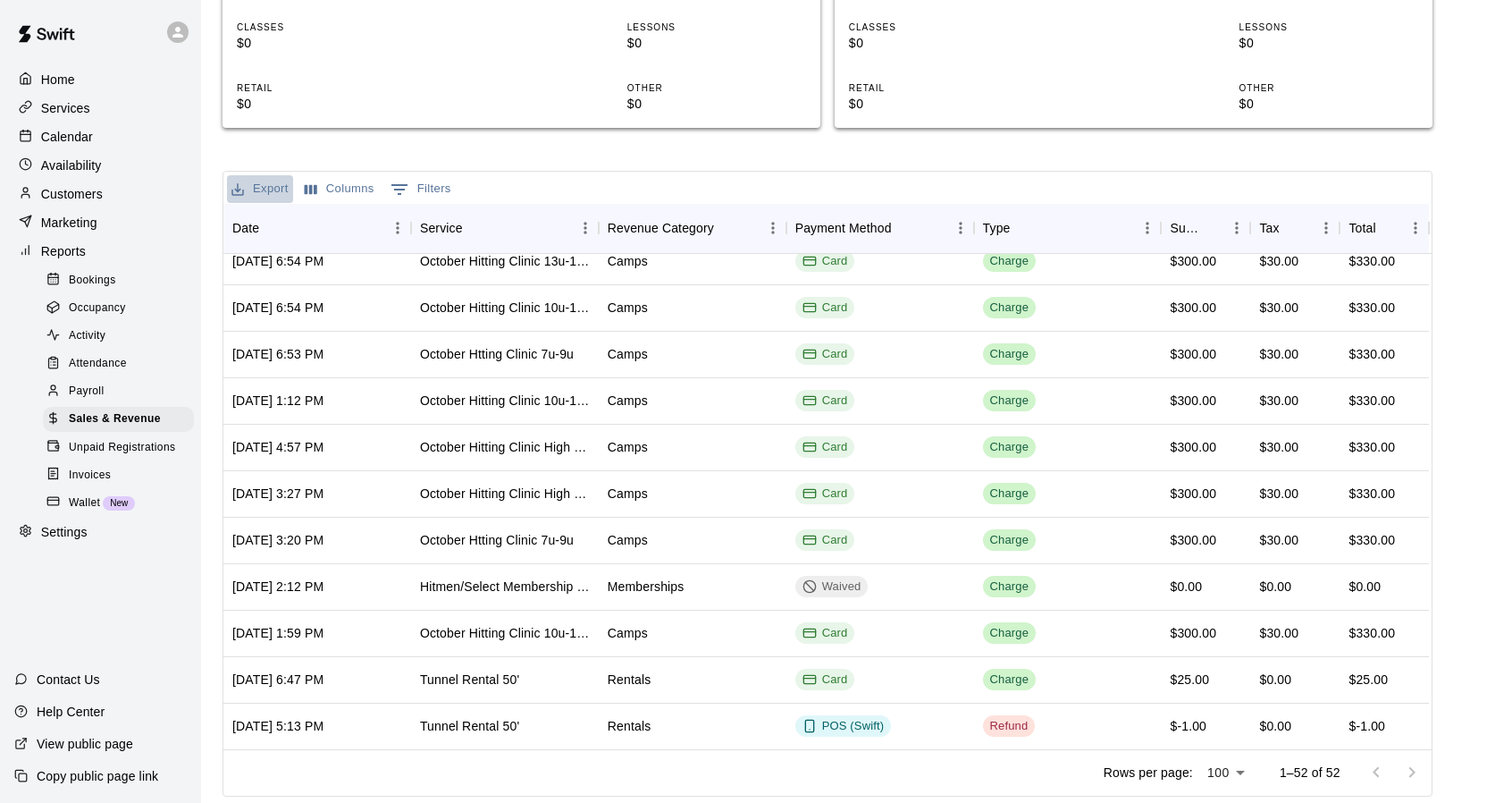
click at [252, 188] on button "Export" at bounding box center [259, 189] width 66 height 28
click at [314, 222] on li "Download as CSV" at bounding box center [296, 225] width 138 height 29
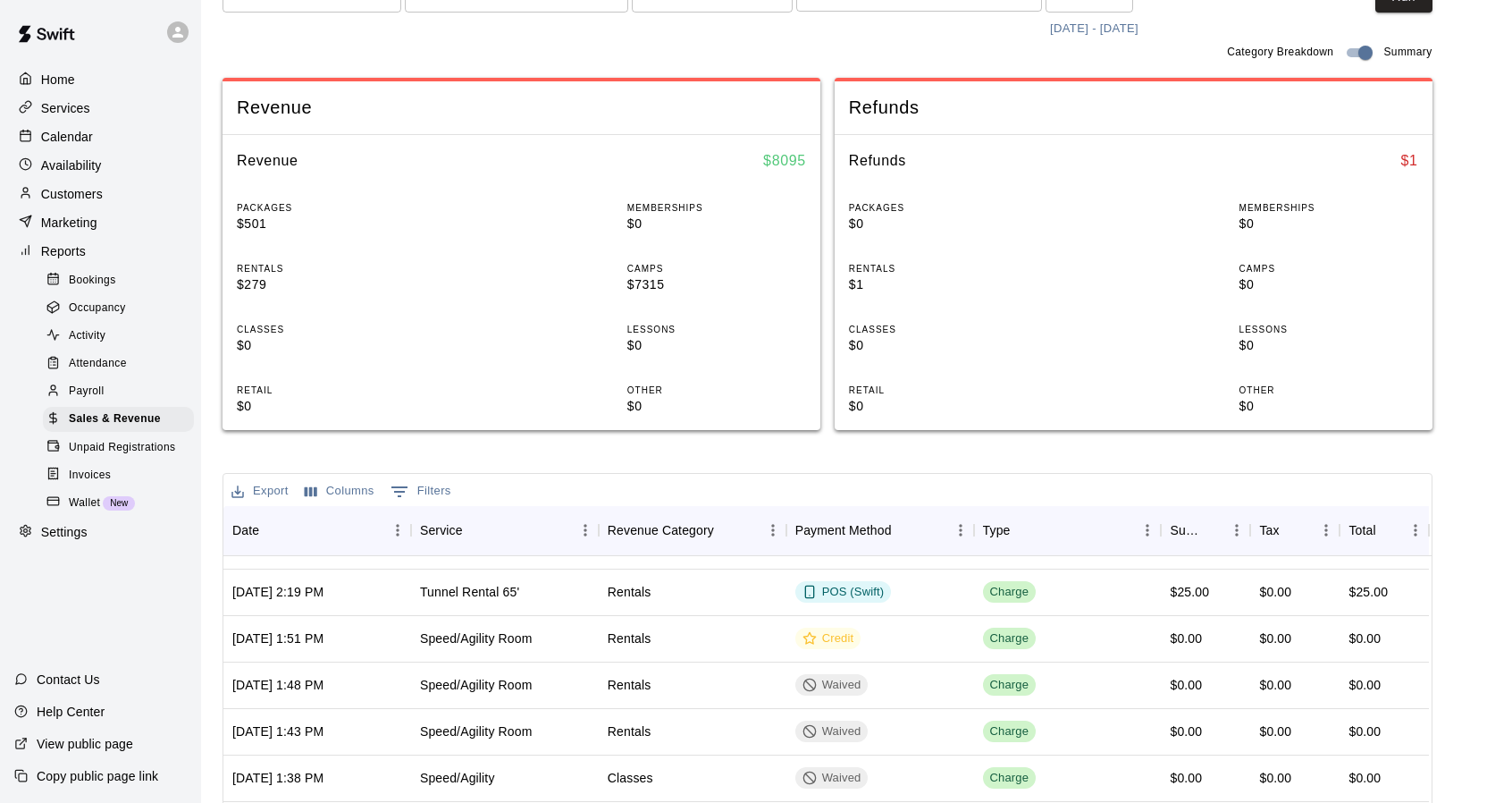
scroll to position [184, 0]
